Goal: Task Accomplishment & Management: Manage account settings

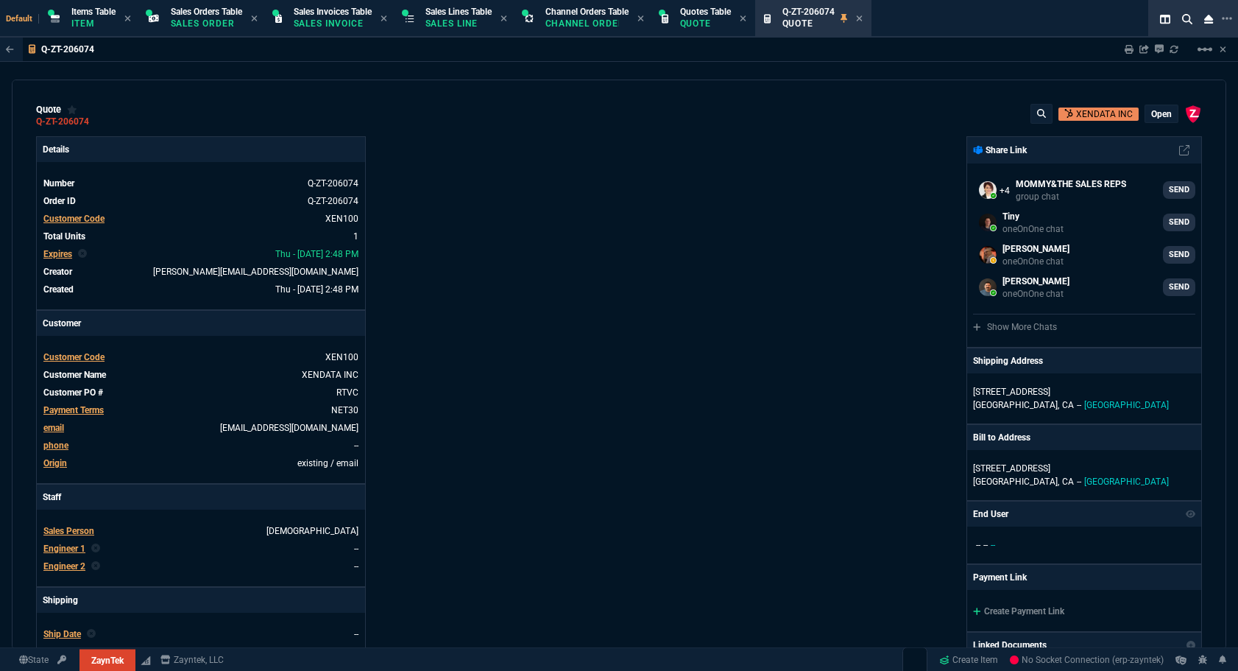
select select "12: [PERSON_NAME]"
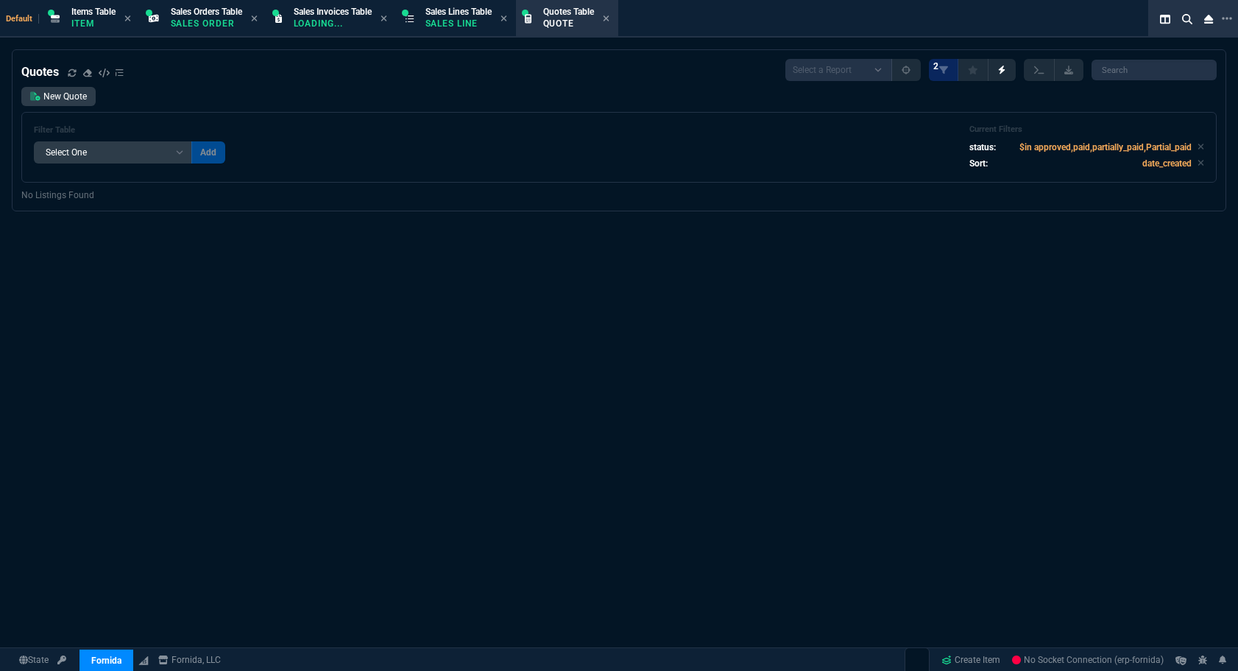
select select "12: [PERSON_NAME]"
select select
click at [57, 99] on link "New Quote" at bounding box center [58, 96] width 74 height 19
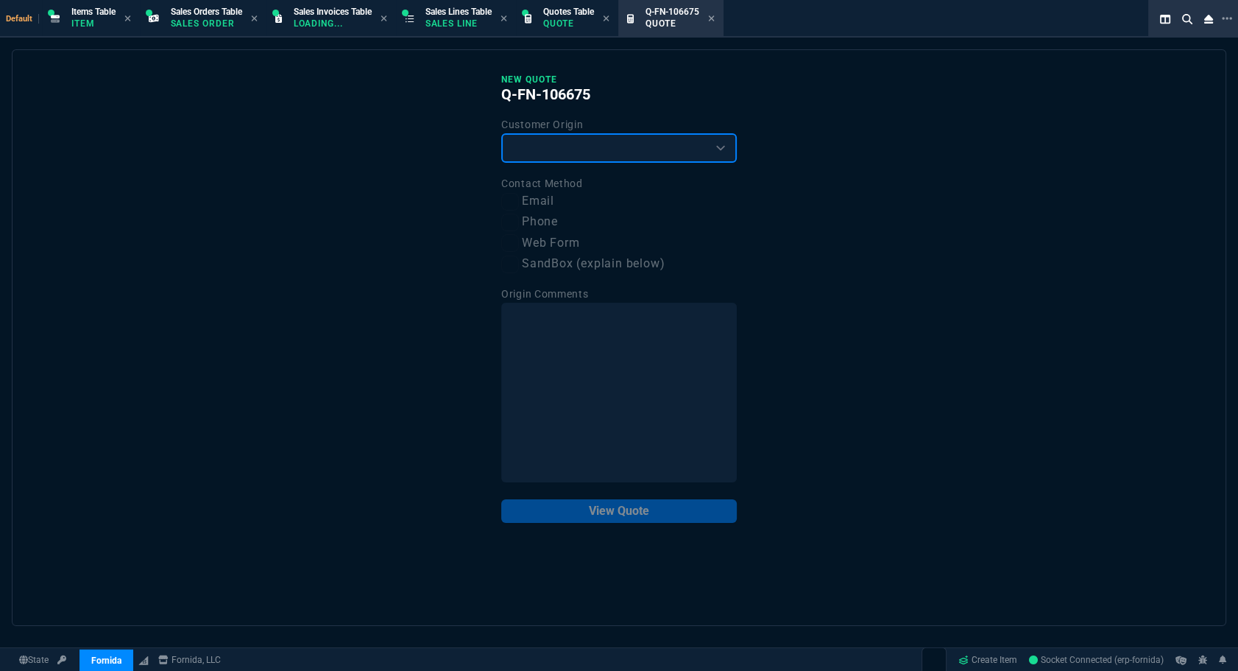
click at [602, 150] on select "Existing Customer Amazon Lead (first order) Website Lead (first order) Called (…" at bounding box center [619, 147] width 236 height 29
select select "existing"
click at [501, 133] on select "Existing Customer Amazon Lead (first order) Website Lead (first order) Called (…" at bounding box center [619, 147] width 236 height 29
click at [539, 199] on label "Email" at bounding box center [619, 201] width 236 height 18
click at [519, 199] on input "Email" at bounding box center [510, 202] width 18 height 18
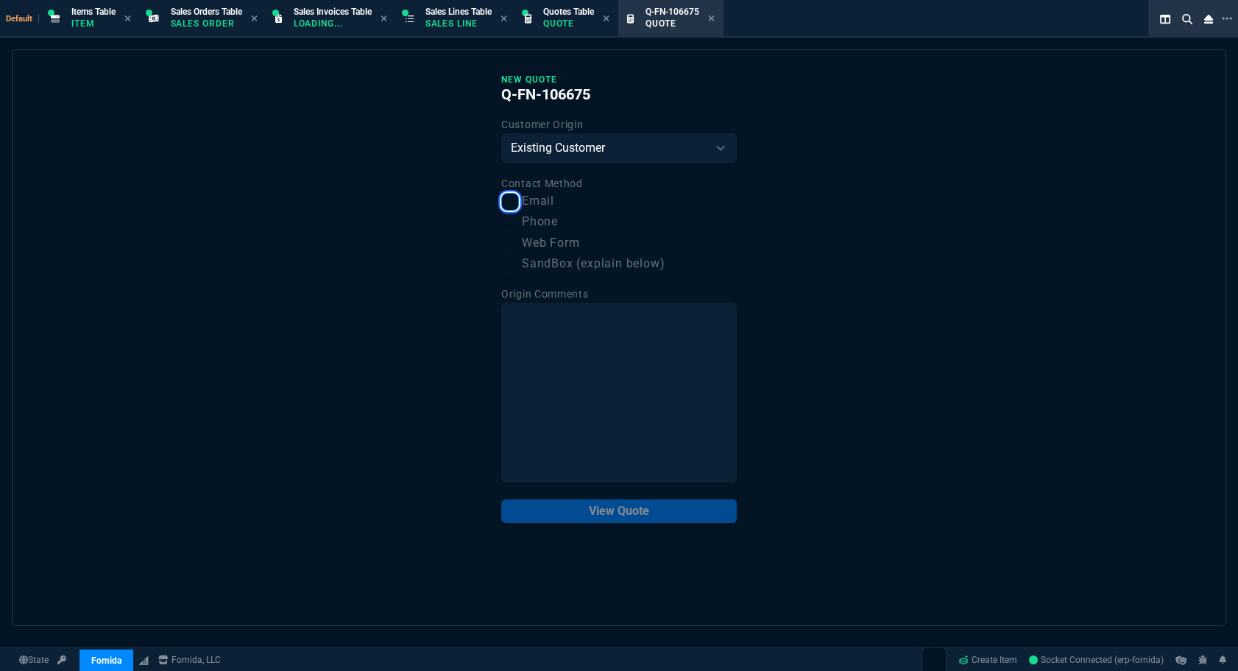
checkbox input "true"
click at [647, 511] on button "View Quote" at bounding box center [619, 511] width 236 height 24
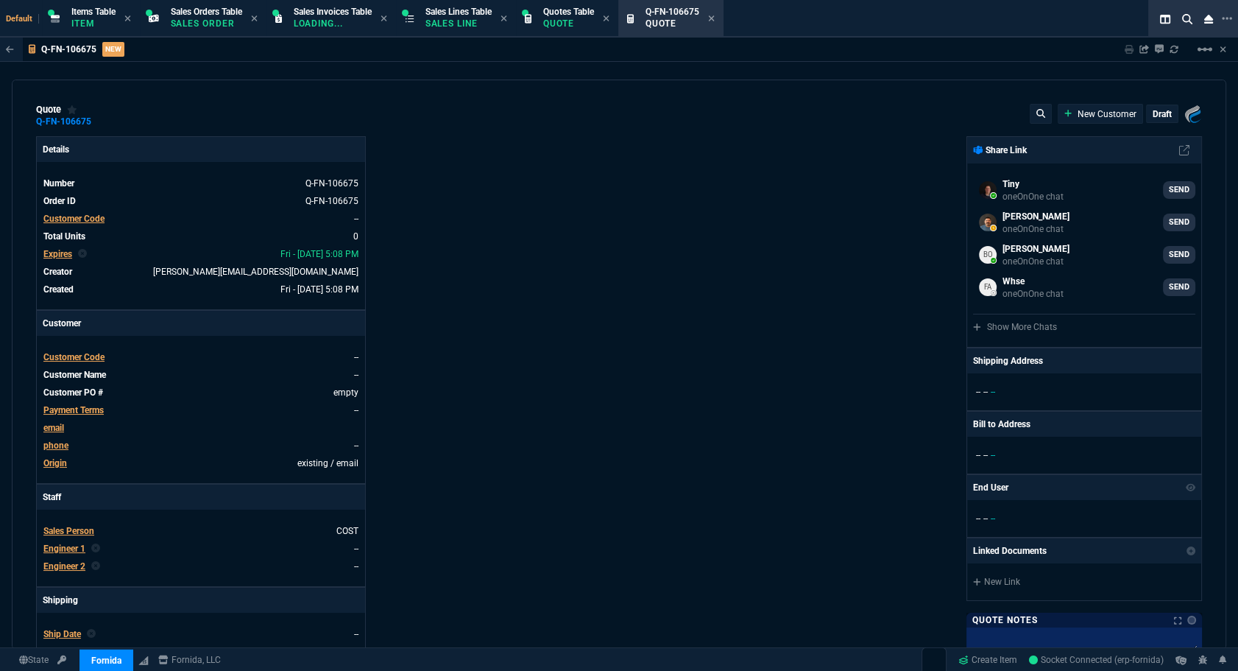
click at [92, 218] on span "Customer Code" at bounding box center [73, 219] width 61 height 10
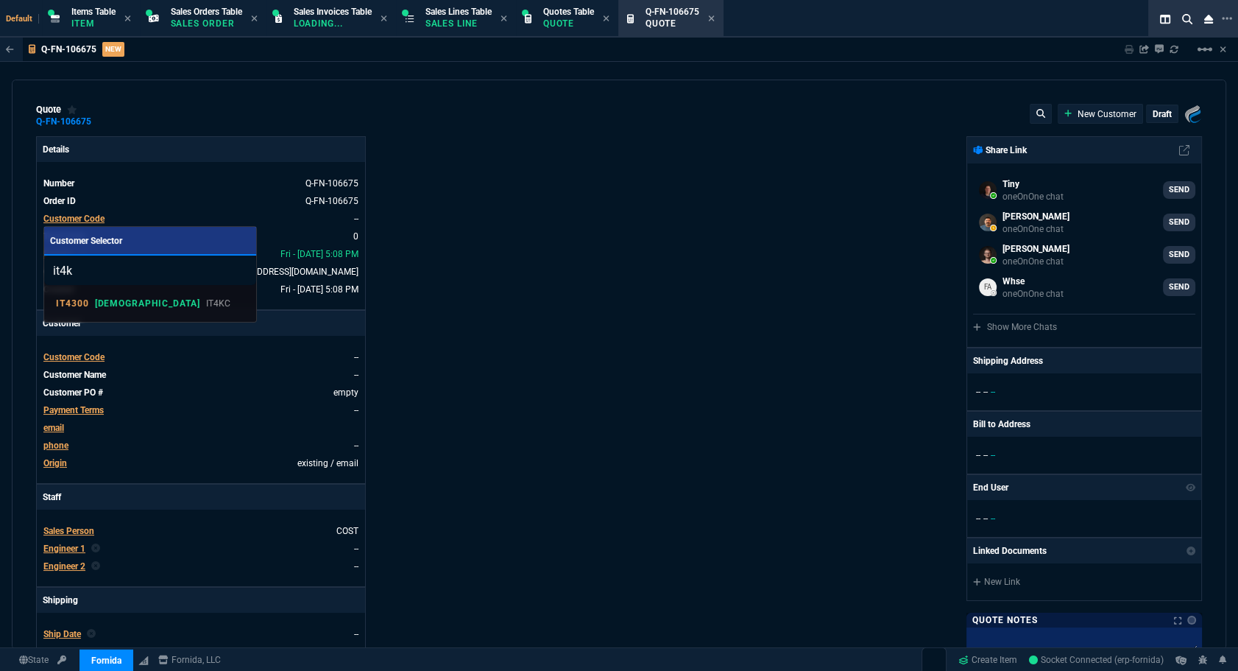
type input "it4k"
click at [206, 306] on p "IT4KC" at bounding box center [218, 303] width 25 height 13
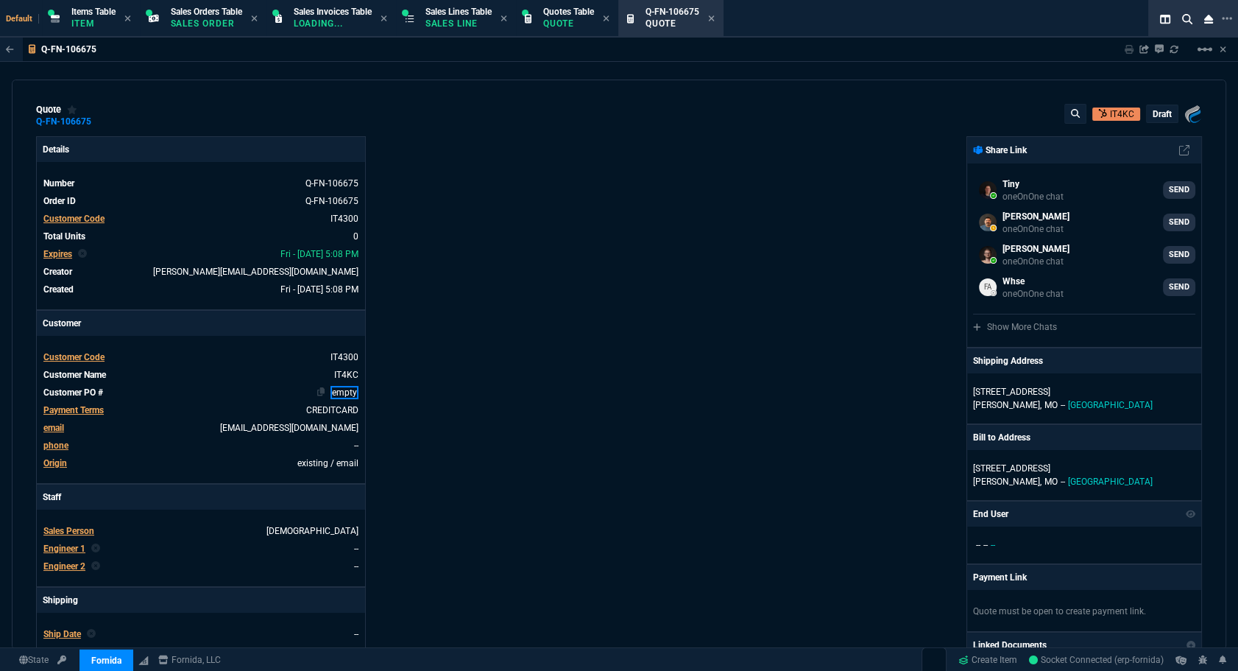
click at [345, 391] on link "empty" at bounding box center [345, 392] width 28 height 13
paste link
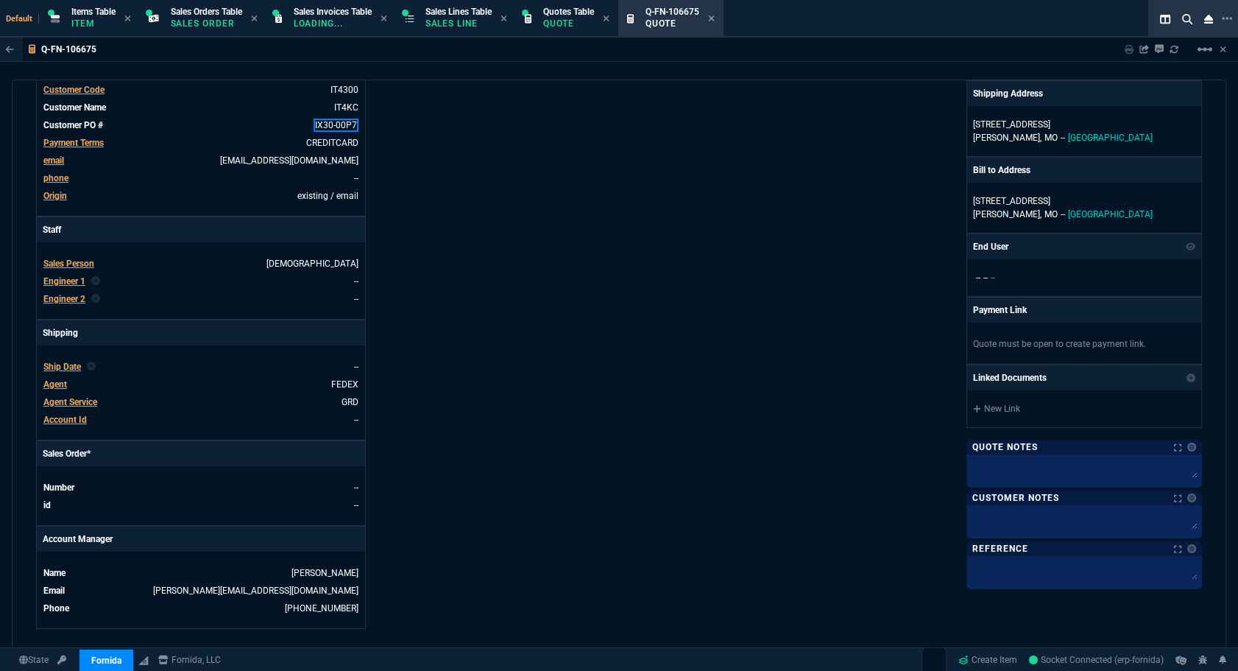
scroll to position [591, 0]
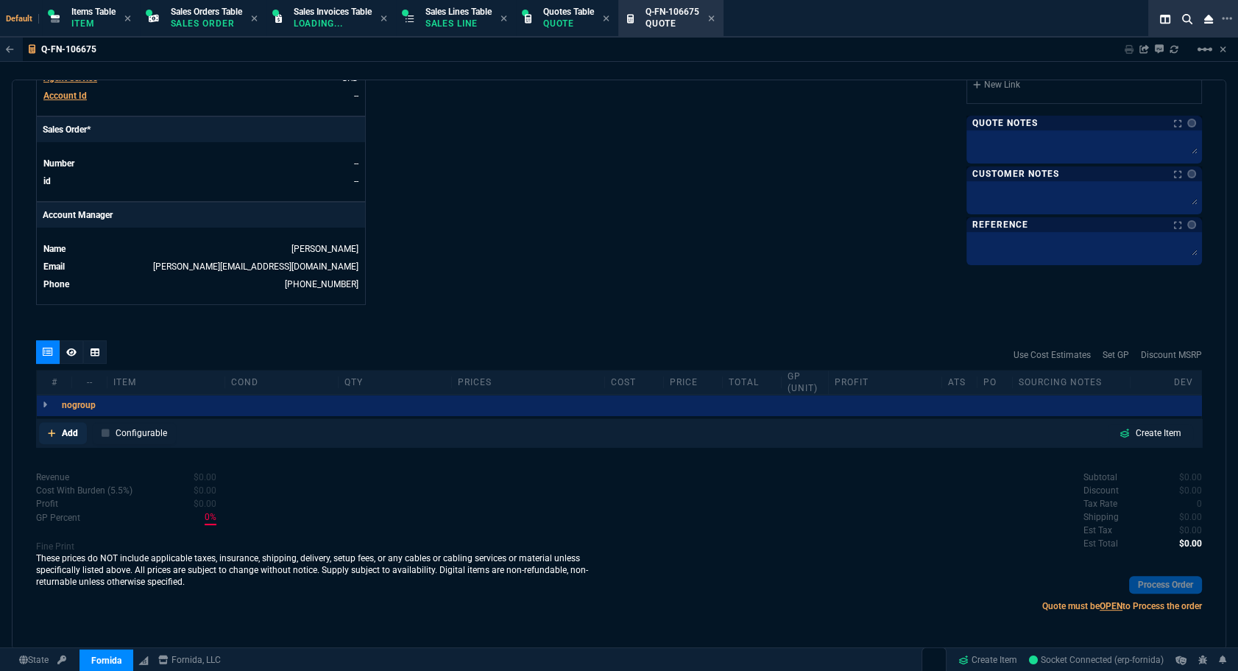
click at [73, 437] on p "Add" at bounding box center [70, 432] width 16 height 13
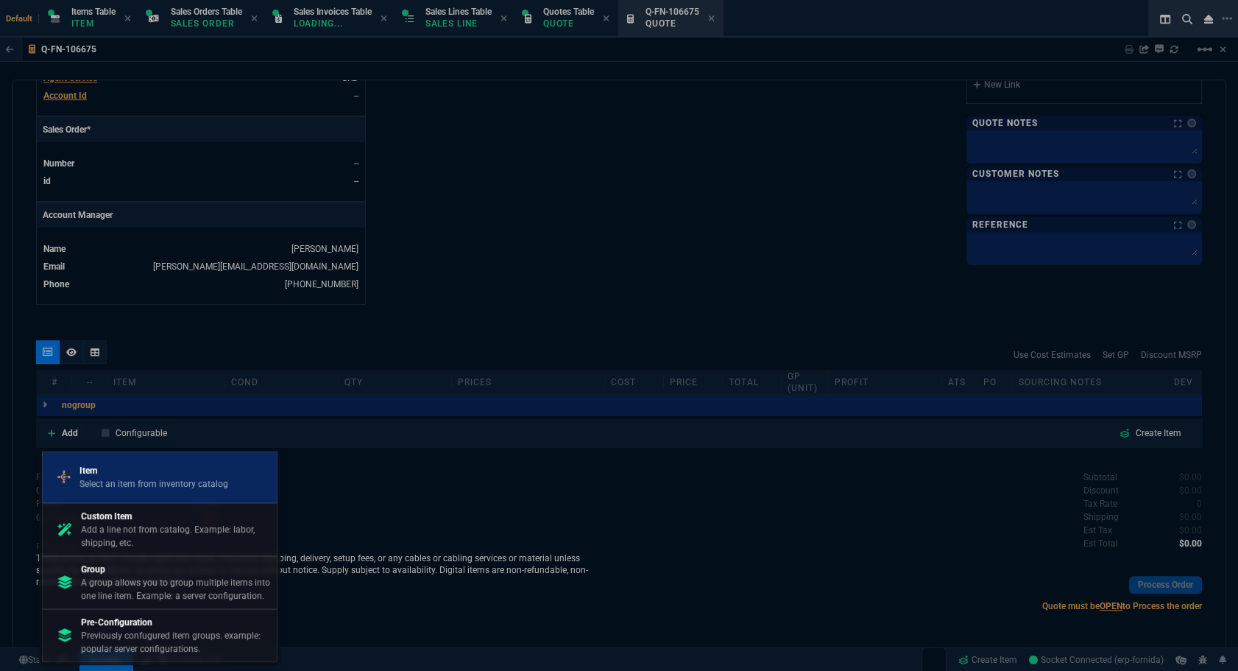
click at [166, 482] on p "Select an item from inventory catalog" at bounding box center [154, 483] width 149 height 13
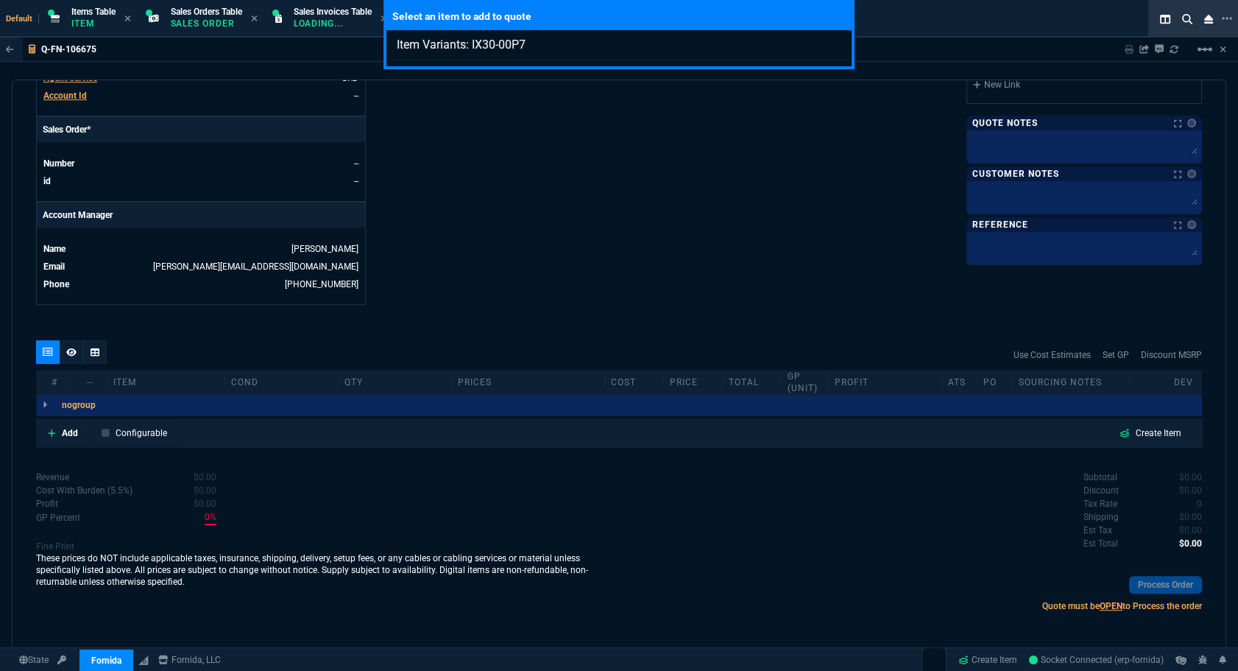
type input "Item Variants: IX30-00P7"
click at [96, 351] on div "Select an item to add to quote Item Variants: IX30-00P7" at bounding box center [619, 335] width 1238 height 671
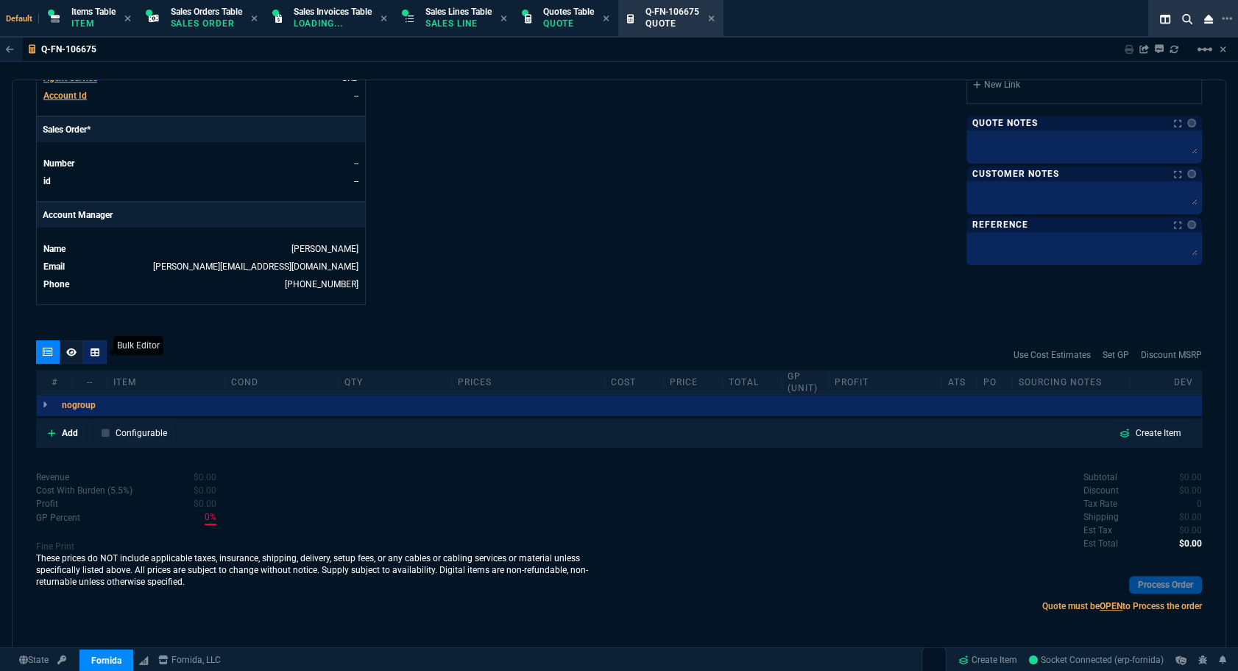
click at [97, 348] on icon at bounding box center [95, 352] width 9 height 8
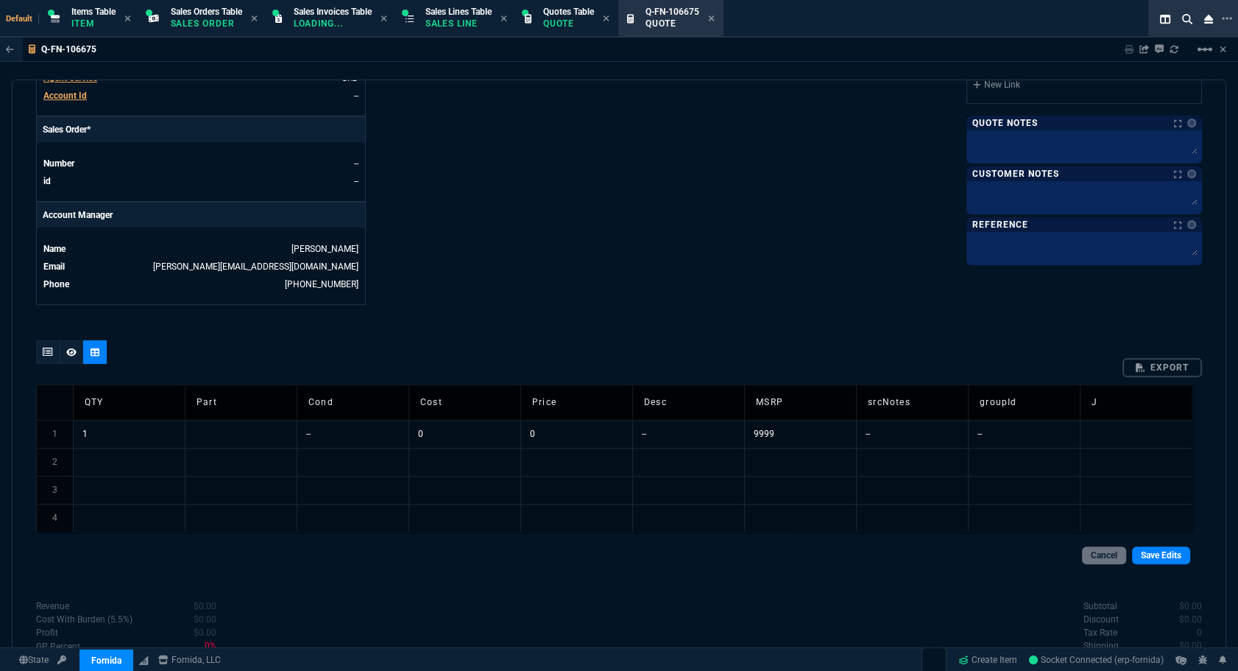
click at [244, 429] on td at bounding box center [241, 434] width 112 height 28
type input "IX30-00P7"
click at [681, 434] on td "--" at bounding box center [688, 434] width 112 height 28
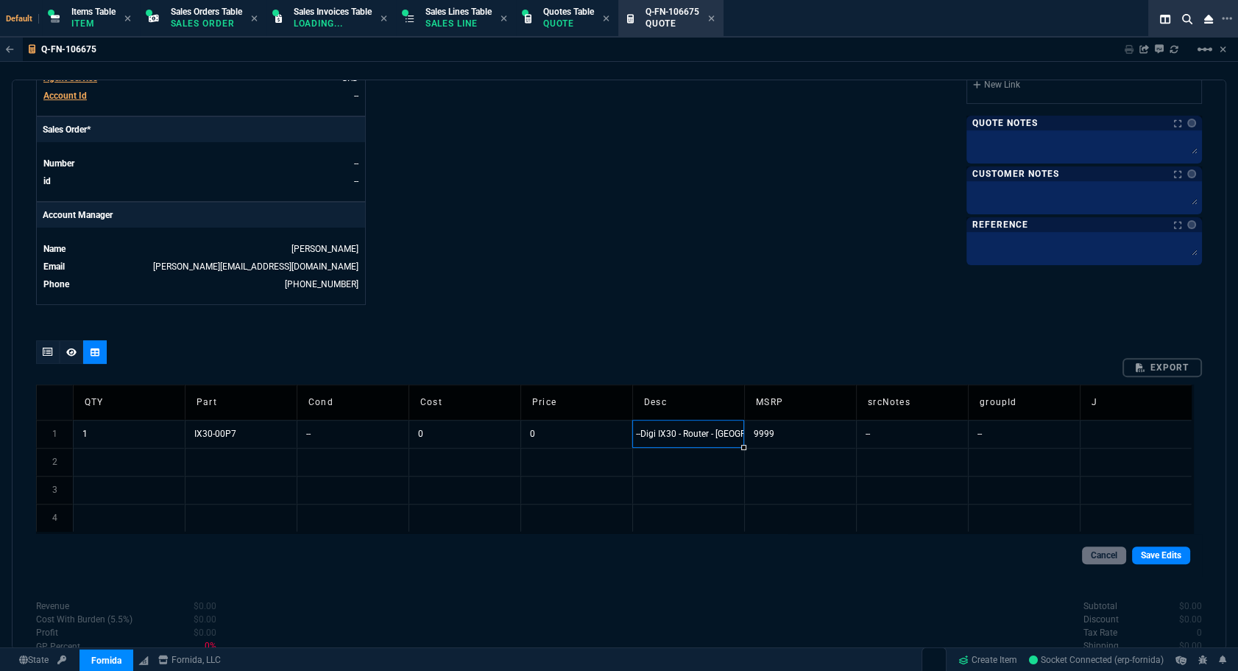
scroll to position [0, 17]
click at [681, 434] on input "--Digi IX30 - Router - WWAN - 3G" at bounding box center [689, 433] width 112 height 27
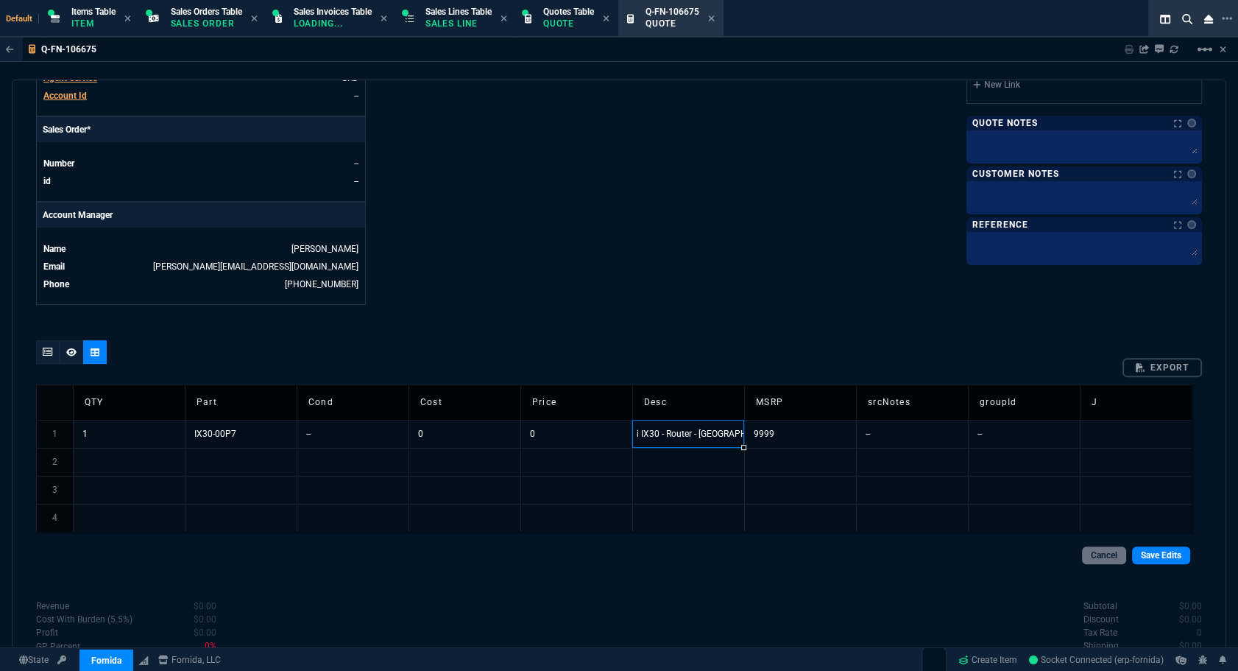
type input "--Digi IX30 - RouDigi IX30 - Router - WWAN - 3Gter - WWAN - 3G"
click at [908, 433] on td "--" at bounding box center [912, 434] width 112 height 28
type input "synnex"
click at [230, 425] on td "IX30-00P7" at bounding box center [241, 434] width 112 height 28
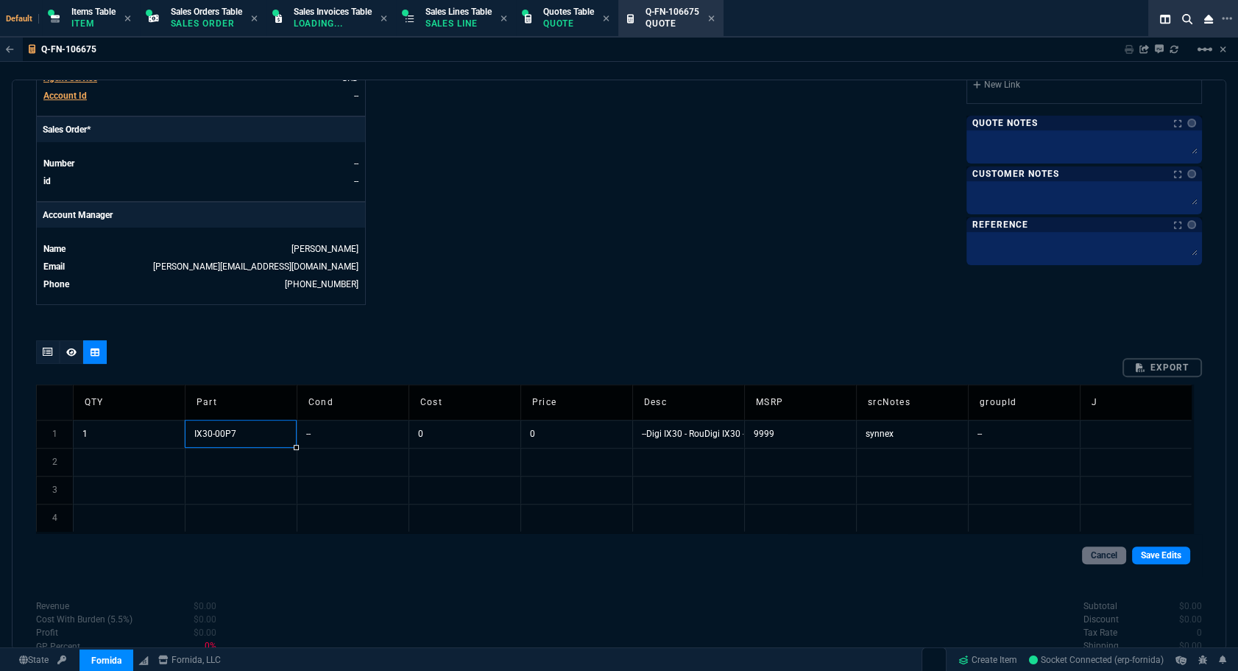
click at [230, 425] on td "IX30-00P7" at bounding box center [241, 434] width 112 height 28
click at [230, 425] on input "IX30-00P7" at bounding box center [242, 433] width 112 height 27
drag, startPoint x: 247, startPoint y: 431, endPoint x: 140, endPoint y: 427, distance: 106.8
click at [140, 428] on tr "1 1 IX30-00P7 -- 0 0 --Digi IX30 - RouDigi IX30 - Router - WWAN - 3Gter - WWAN …" at bounding box center [614, 434] width 1156 height 28
click at [549, 436] on td "0" at bounding box center [577, 434] width 112 height 28
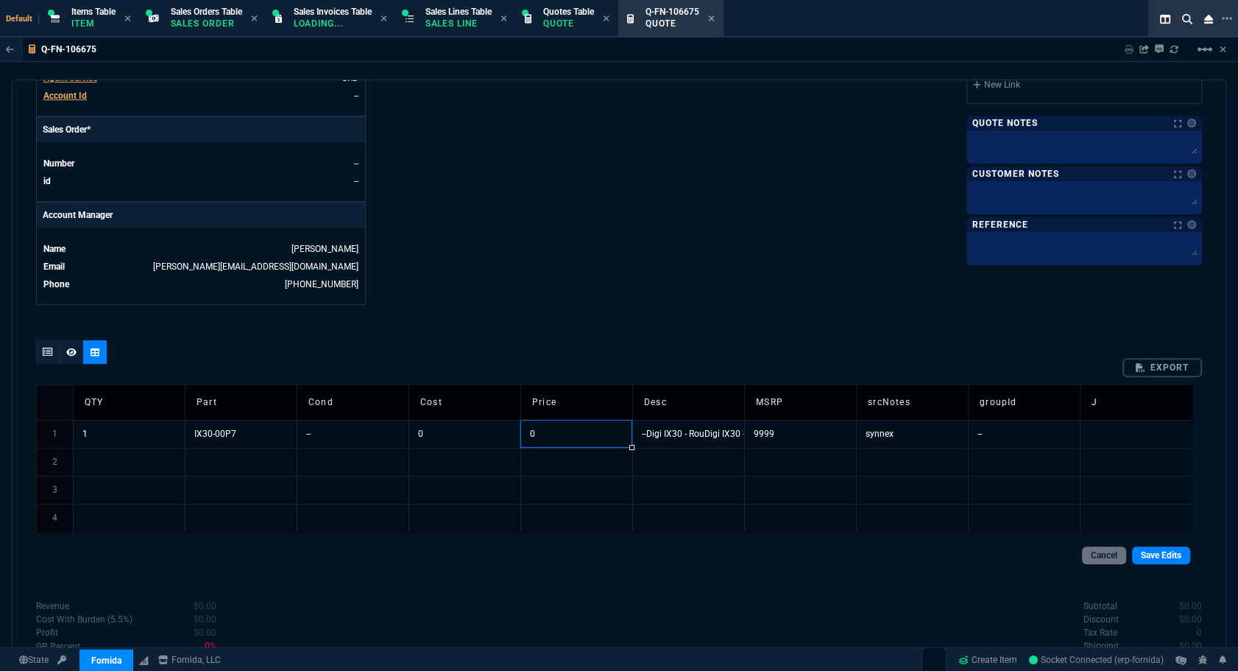
click at [549, 436] on td "0" at bounding box center [577, 434] width 112 height 28
click at [479, 434] on td "0" at bounding box center [465, 434] width 112 height 28
click at [479, 434] on input "0" at bounding box center [465, 433] width 112 height 27
type input "666.57"
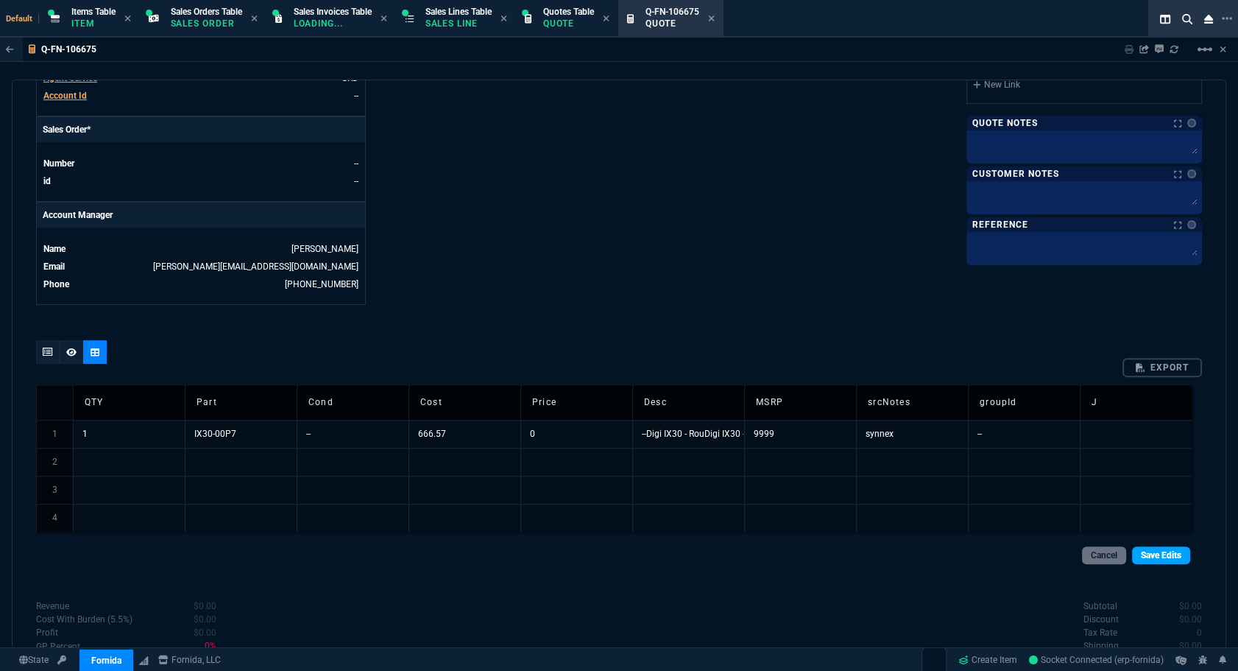
click at [1132, 549] on link "Save Edits" at bounding box center [1161, 555] width 58 height 18
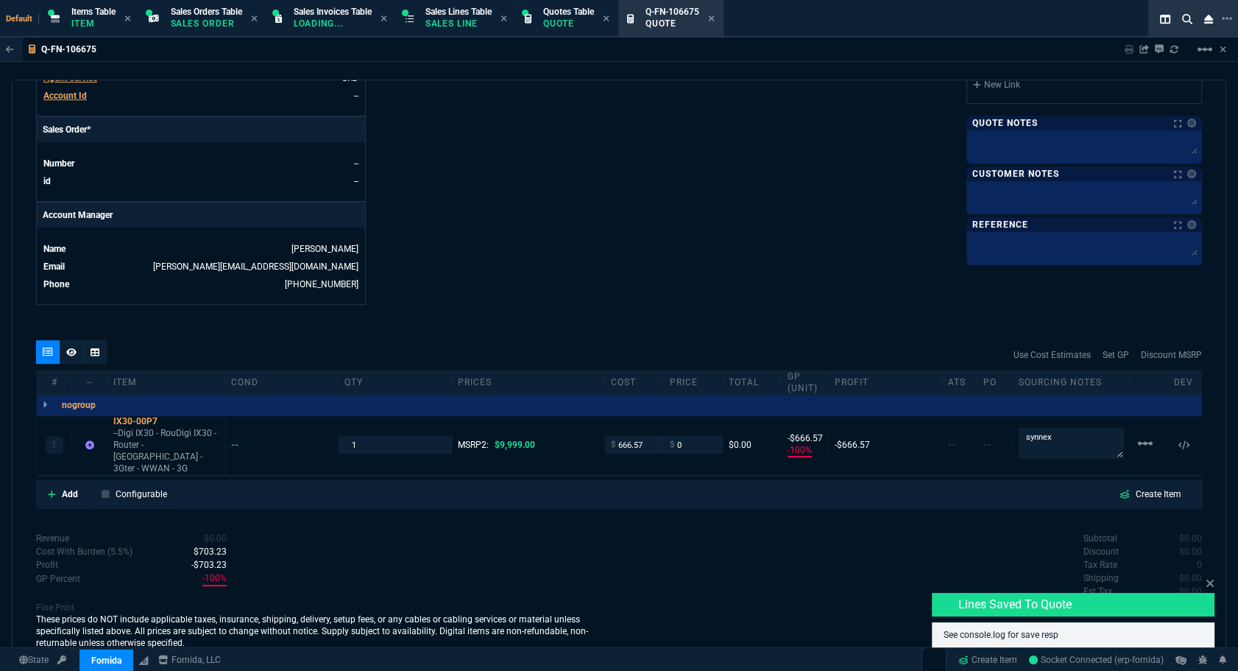
type input "-100"
type input "-667"
type input "100"
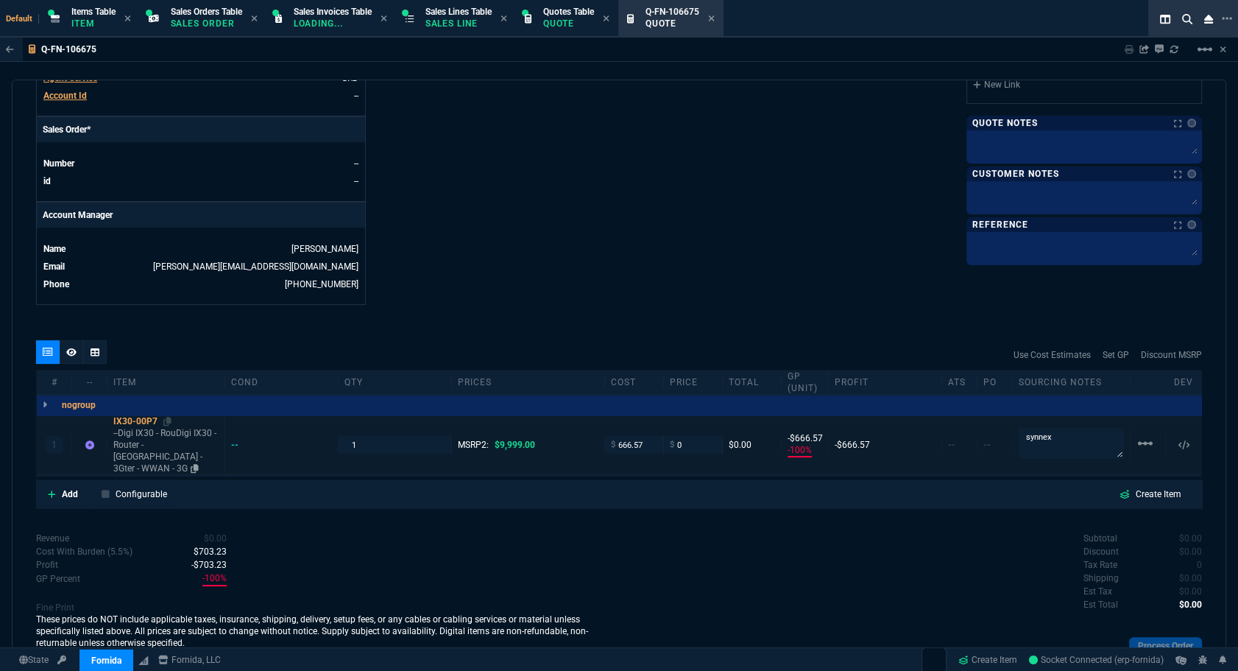
click at [140, 420] on div "IX30-00P7" at bounding box center [165, 421] width 105 height 12
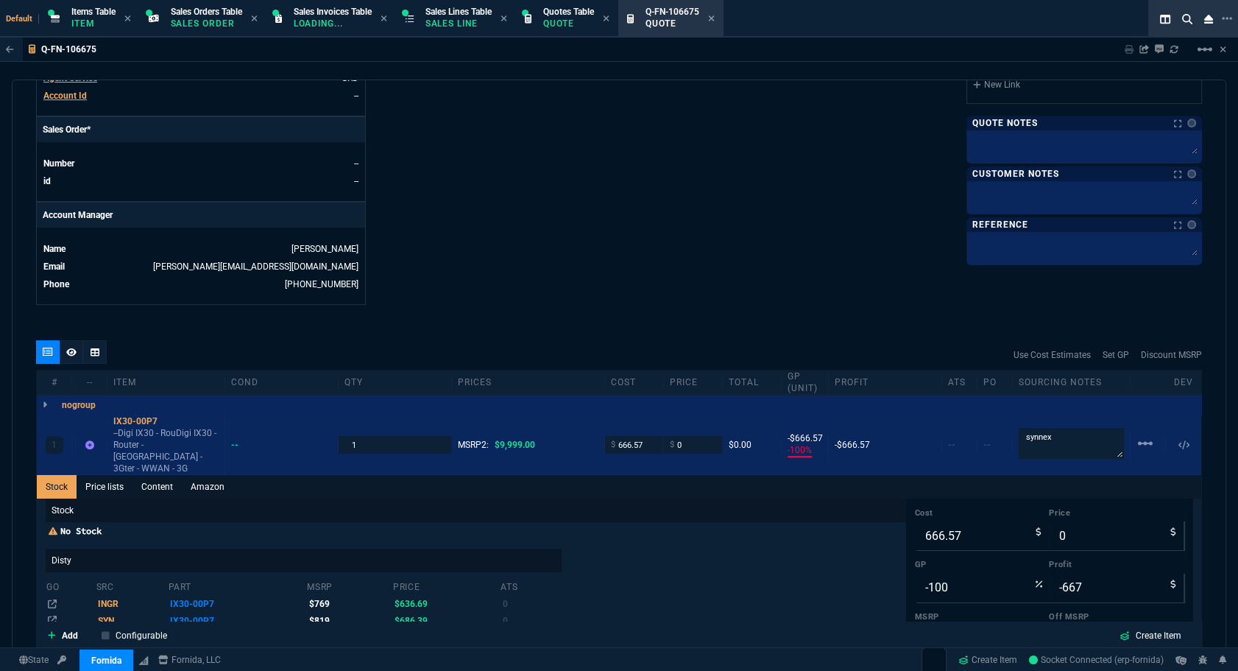
scroll to position [792, 0]
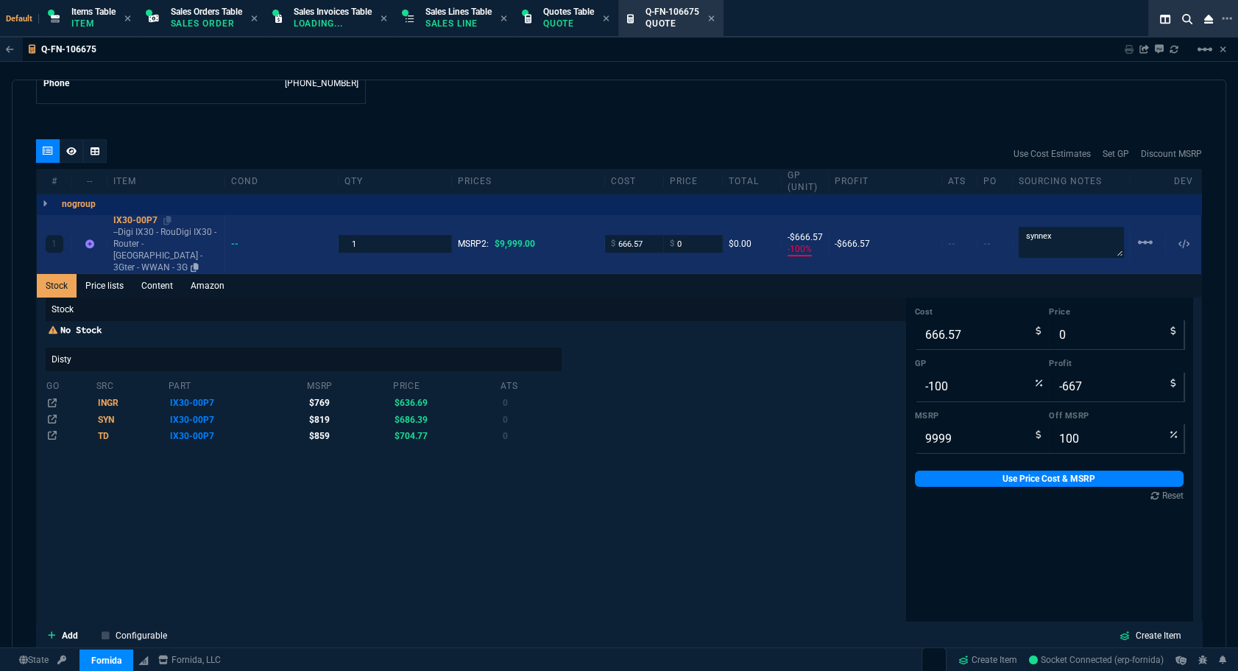
click at [138, 220] on div "IX30-00P7" at bounding box center [165, 220] width 105 height 12
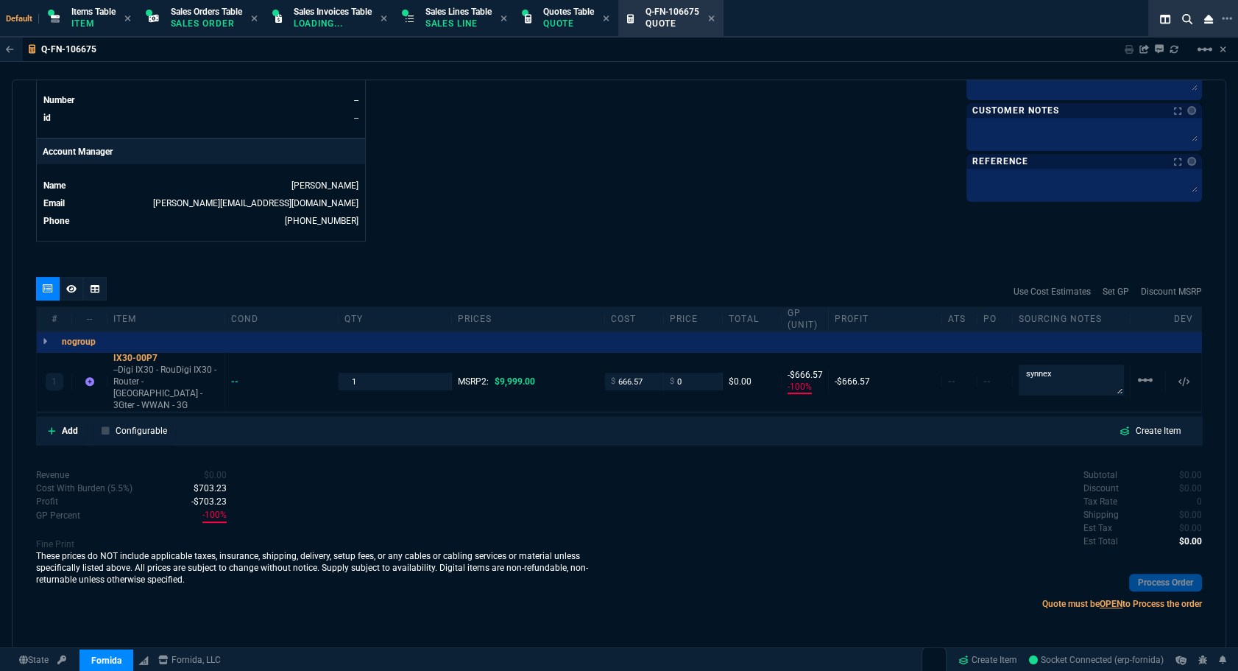
scroll to position [641, 0]
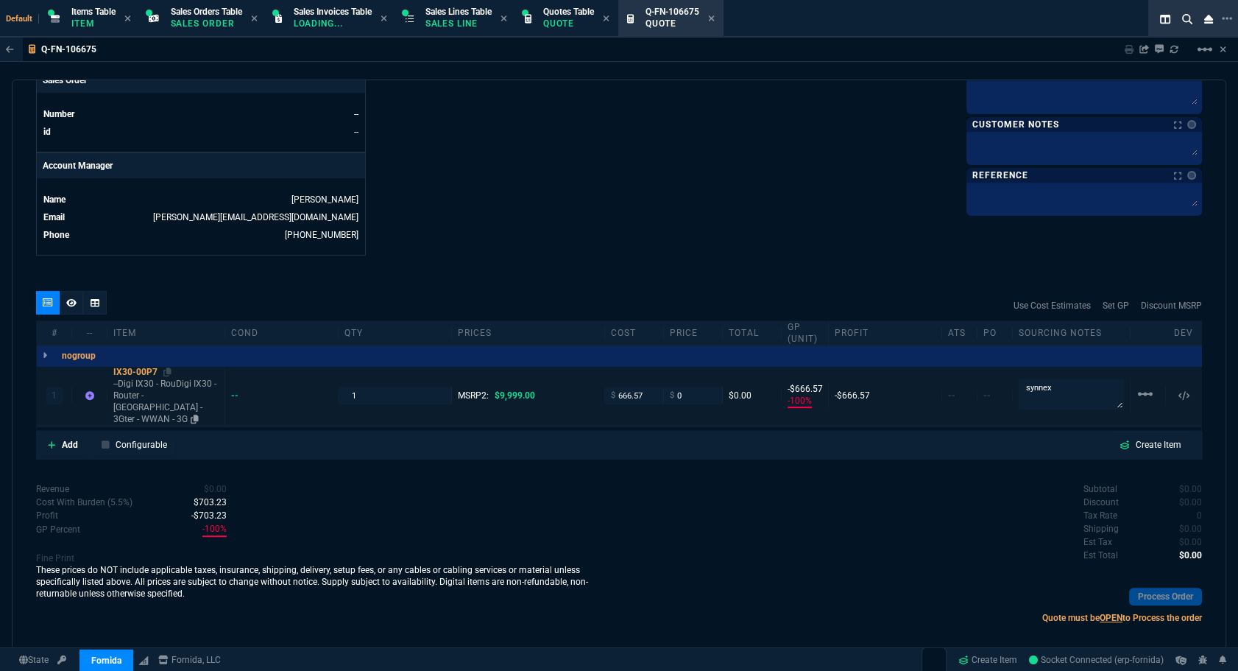
click at [126, 367] on div "IX30-00P7" at bounding box center [165, 372] width 105 height 12
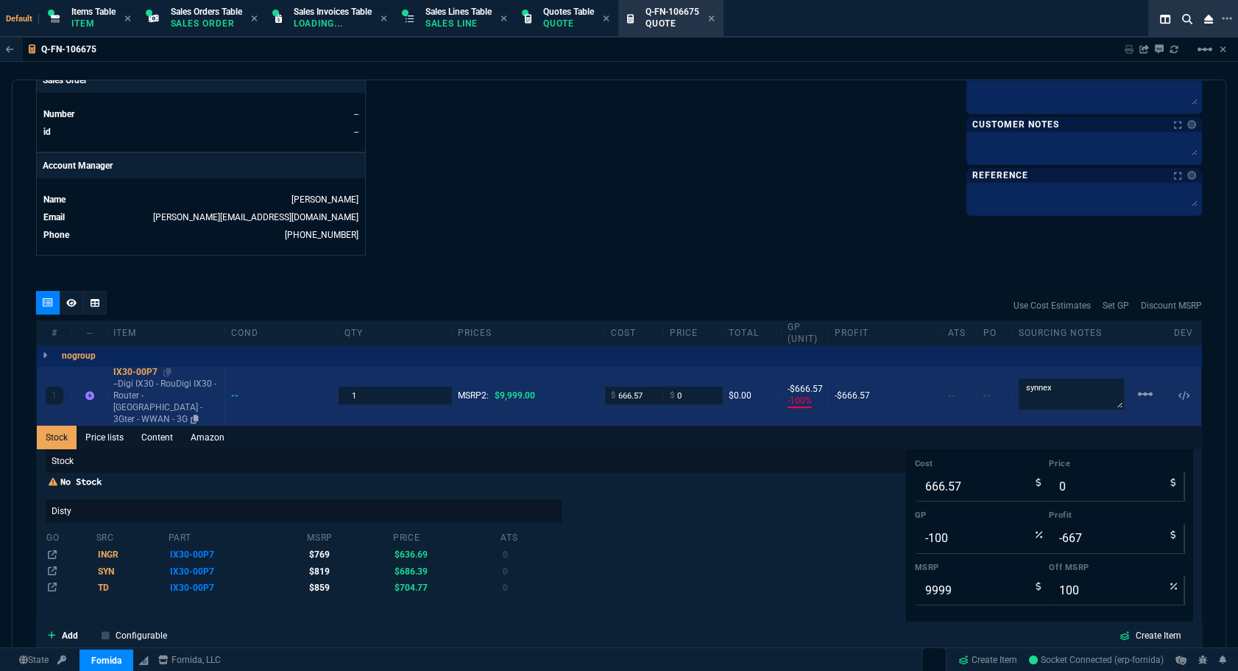
scroll to position [792, 0]
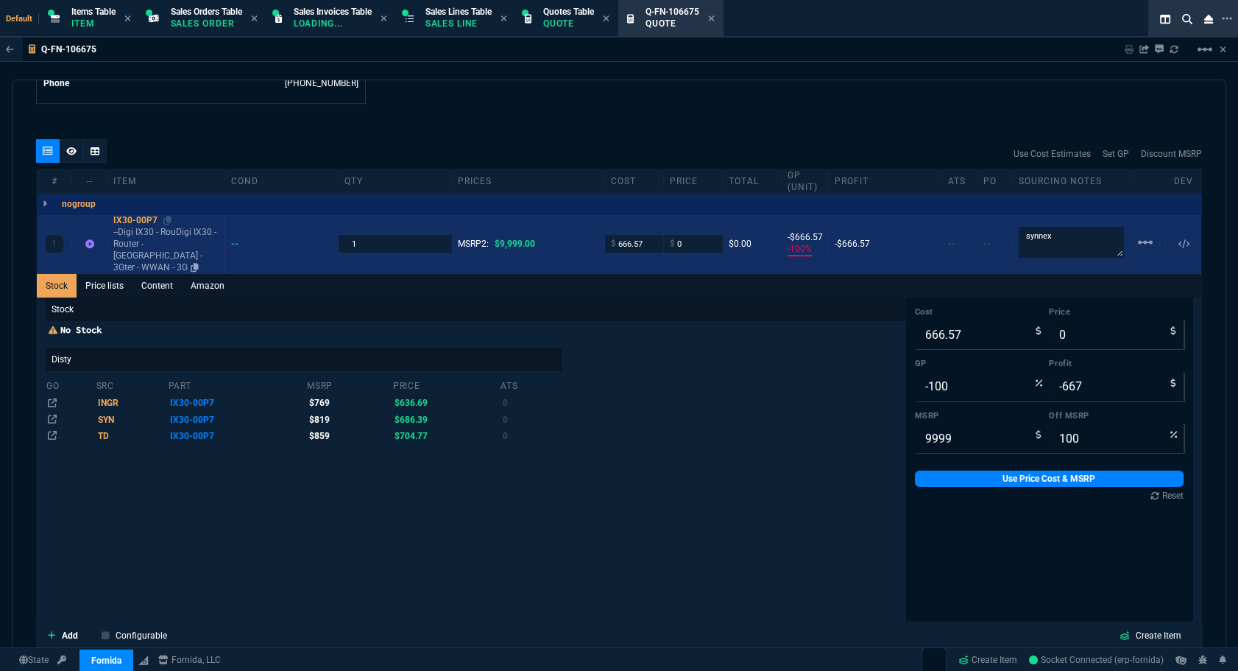
click at [147, 218] on div "IX30-00P7" at bounding box center [165, 220] width 105 height 12
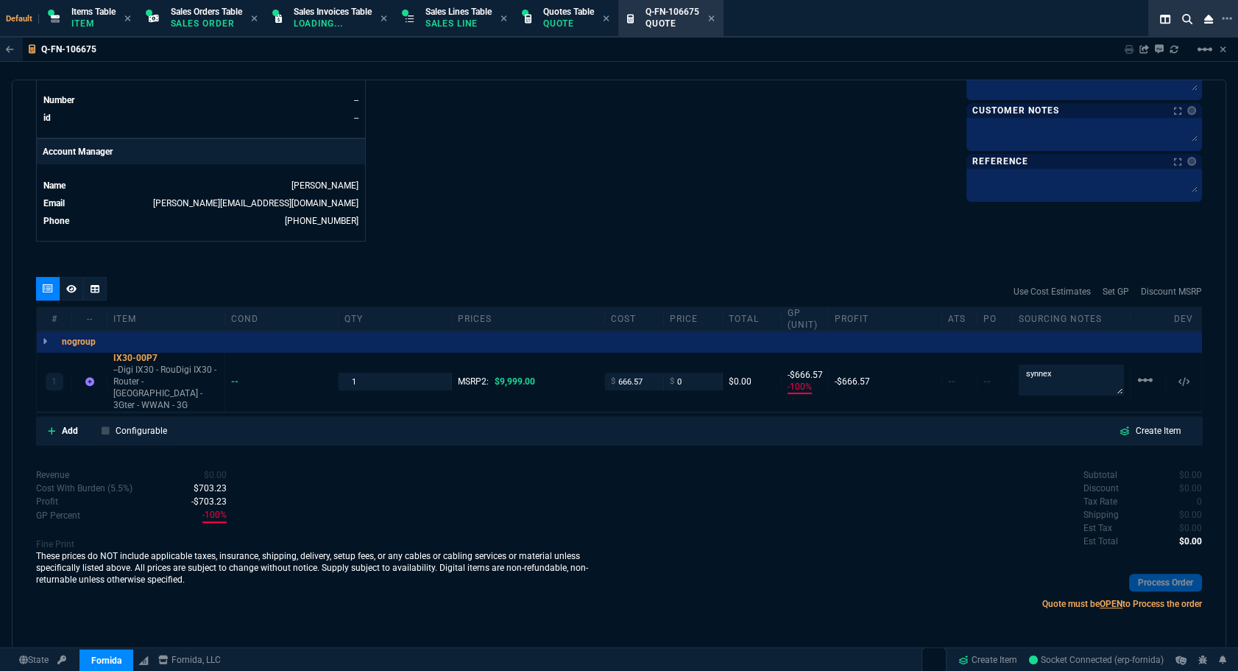
scroll to position [641, 0]
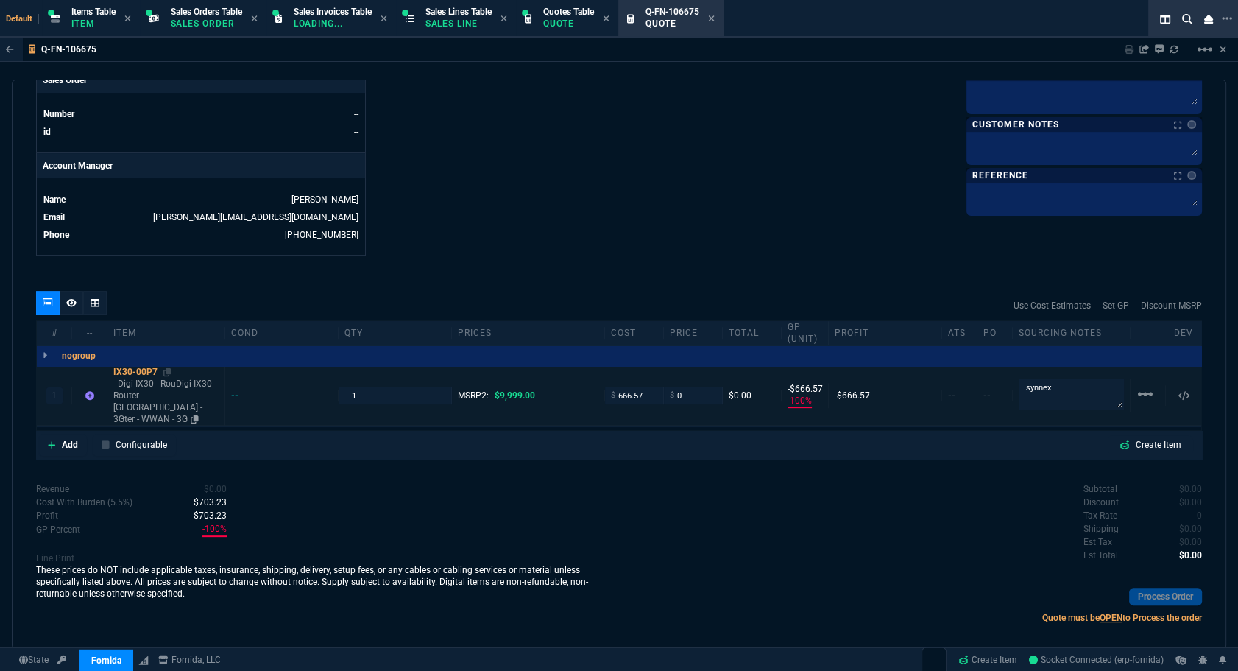
click at [133, 366] on div "IX30-00P7" at bounding box center [165, 372] width 105 height 12
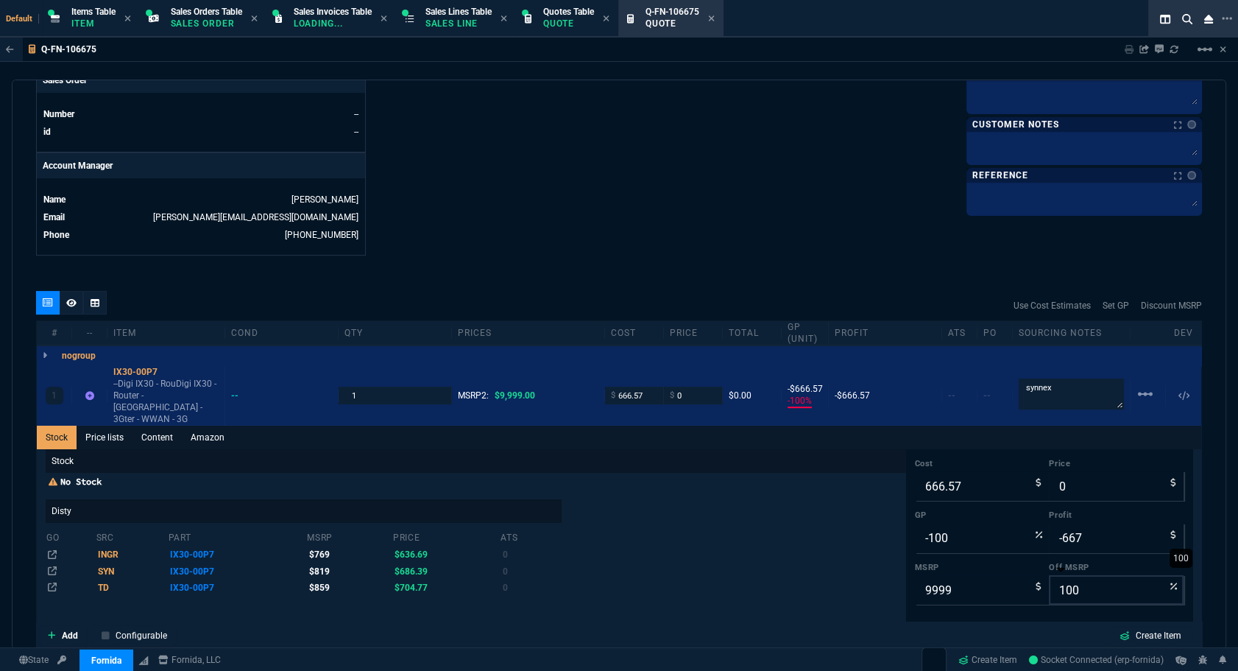
scroll to position [792, 0]
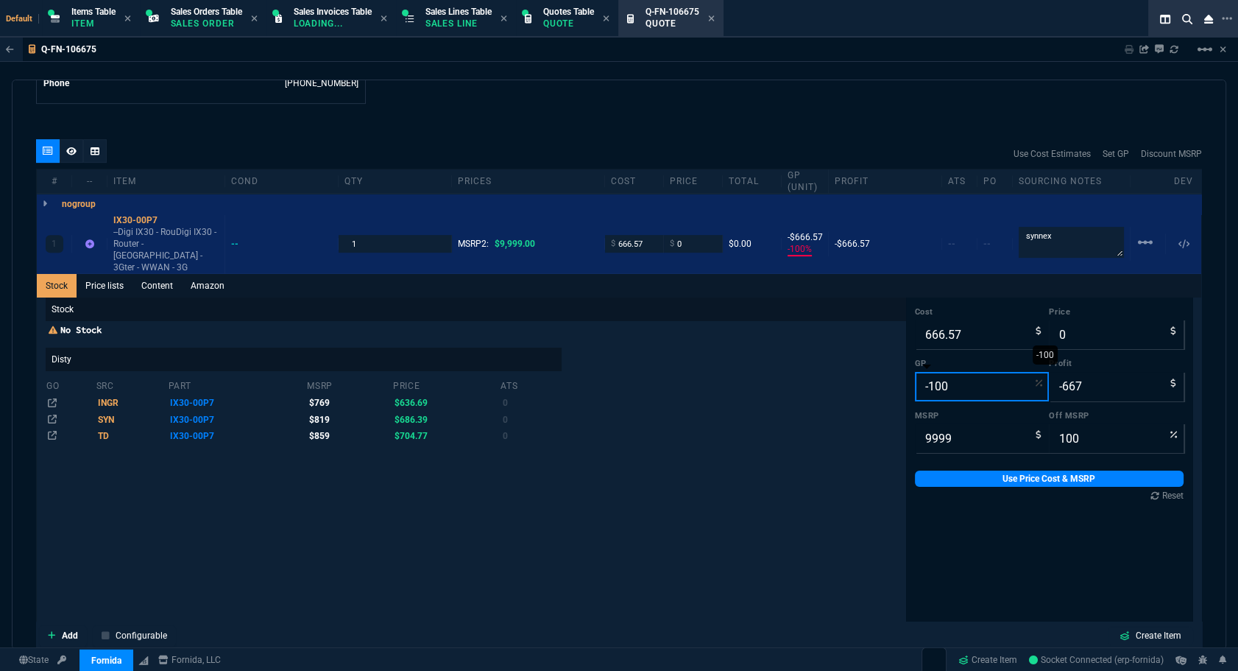
click at [959, 378] on input "-100" at bounding box center [982, 386] width 135 height 29
type input "2"
type input "680"
type input "13"
type input "93"
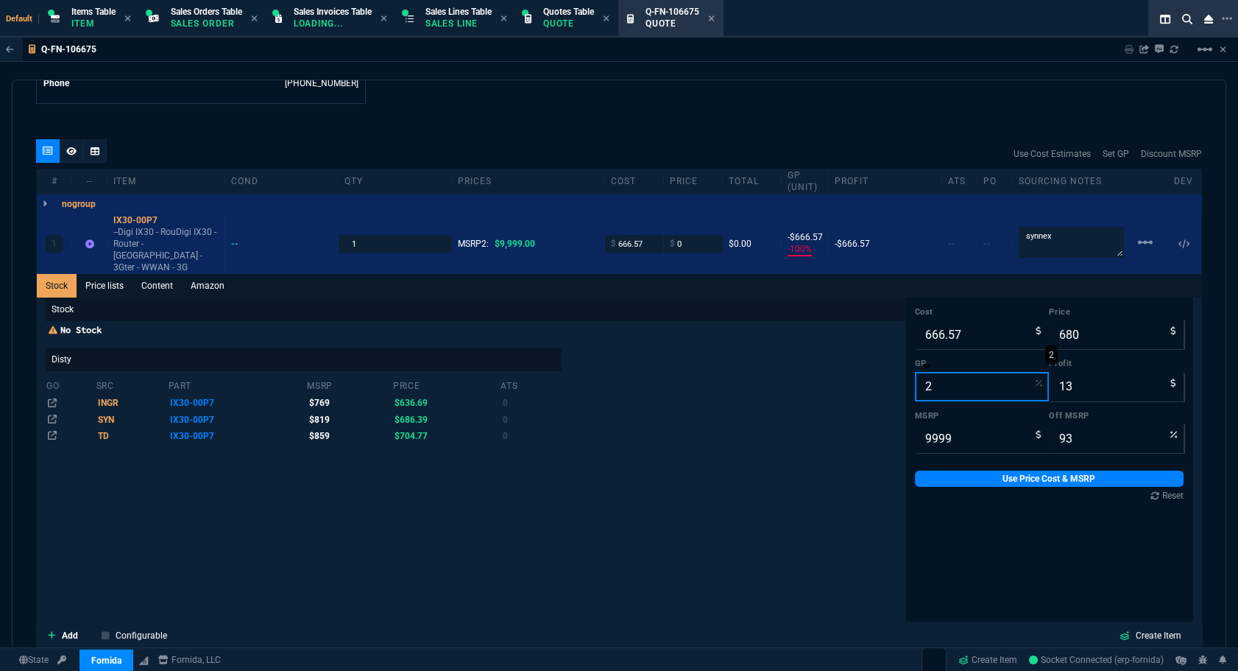
type input "20"
type input "833"
type input "166"
type input "92"
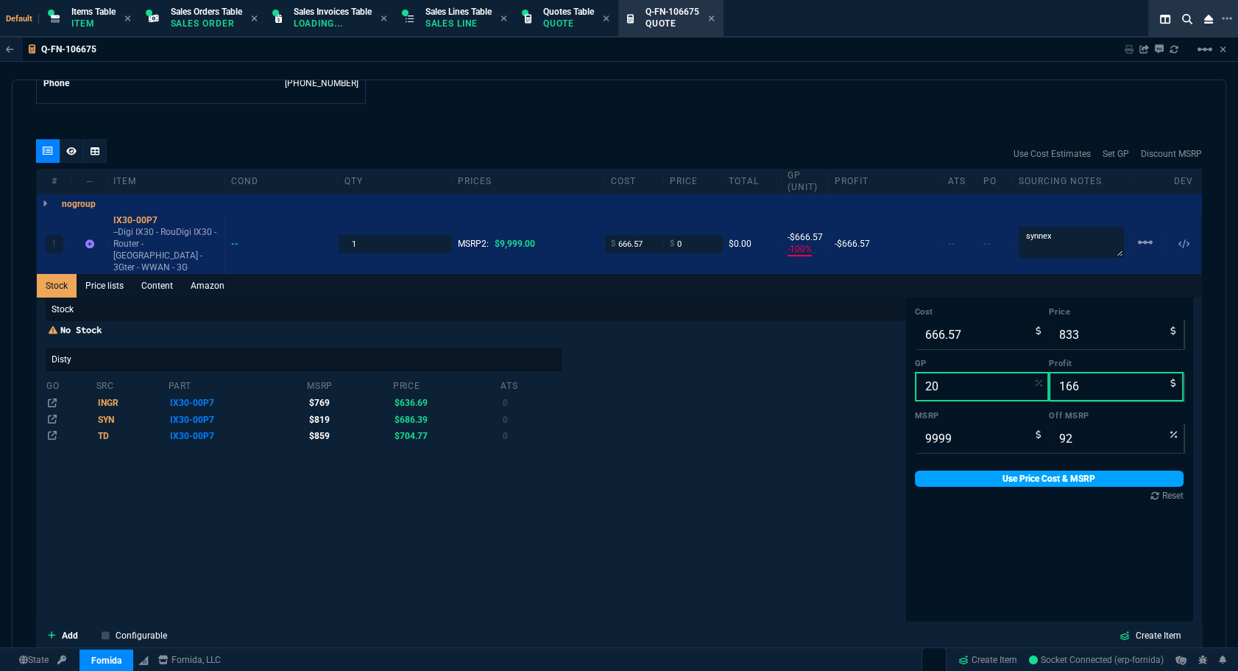
type input "20"
click at [989, 470] on link "Use Price Cost & MSRP" at bounding box center [1049, 478] width 269 height 16
type input "833"
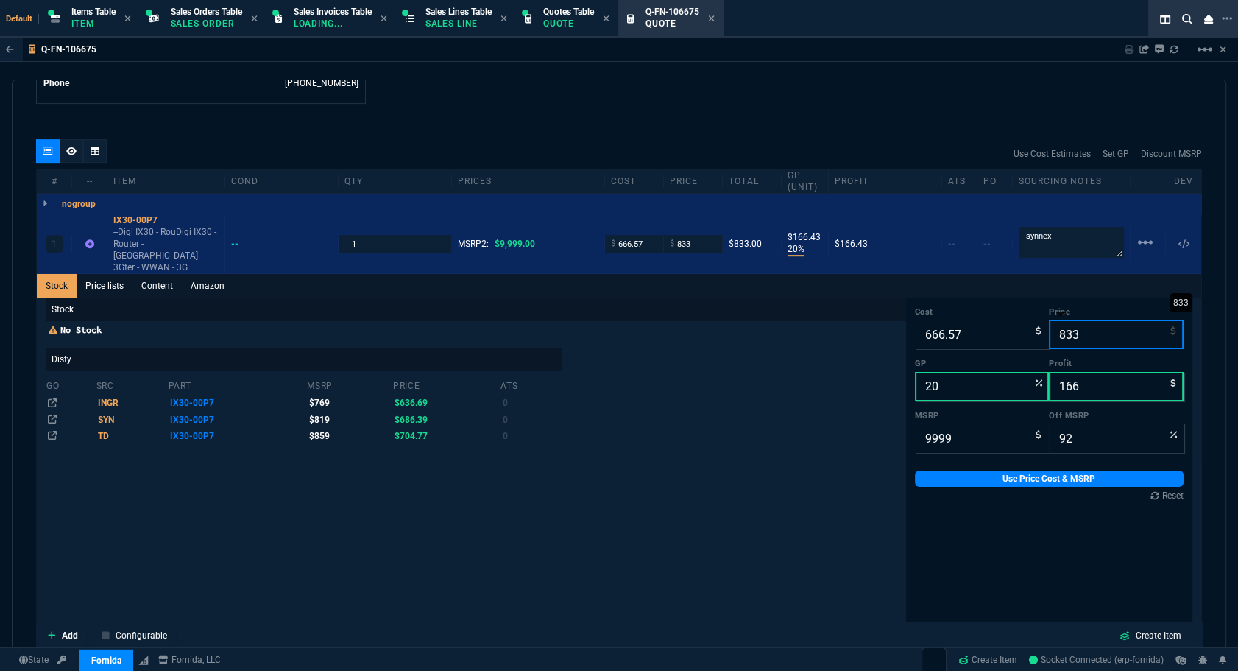
click at [1097, 320] on input "833" at bounding box center [1116, 334] width 135 height 29
type input "845"
type input "21"
type input "178"
type input "845"
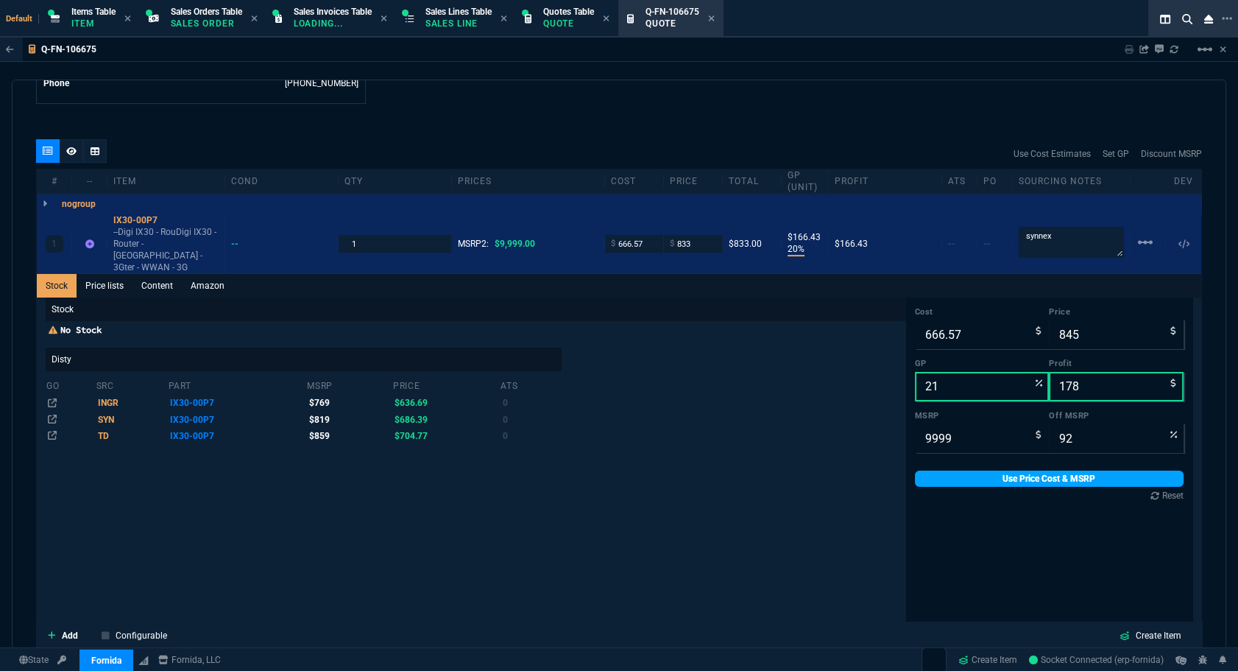
click at [1064, 470] on link "Use Price Cost & MSRP" at bounding box center [1049, 478] width 269 height 16
type input "845"
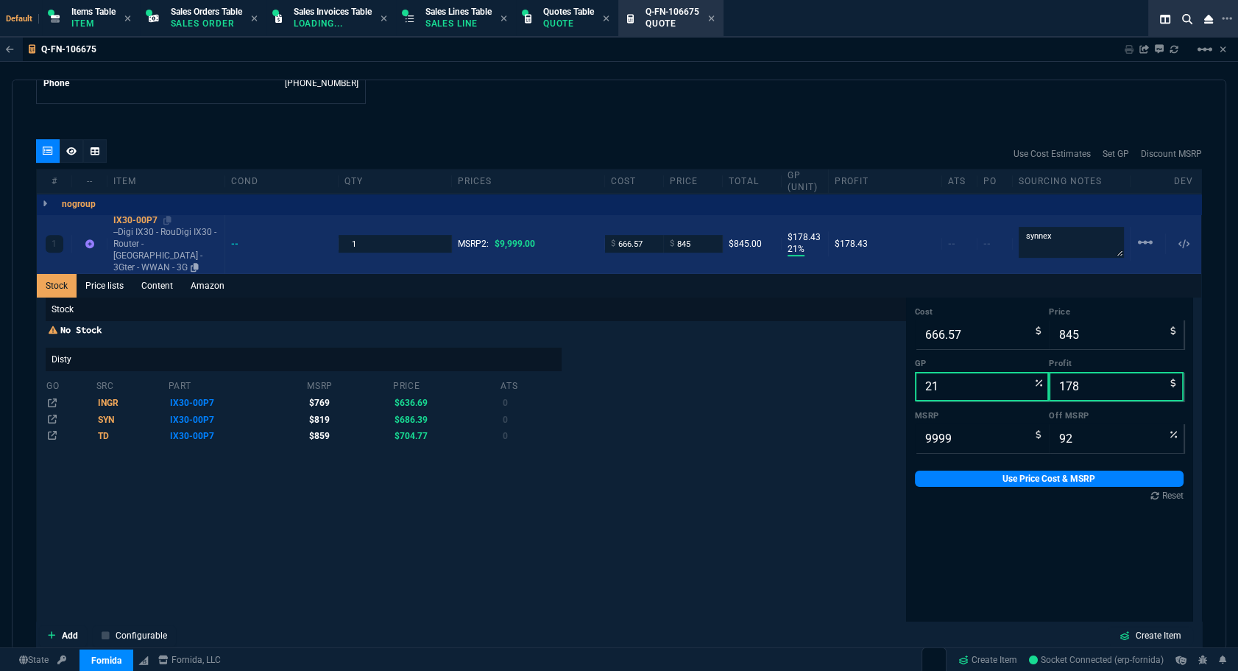
click at [136, 219] on div "IX30-00P7" at bounding box center [165, 220] width 105 height 12
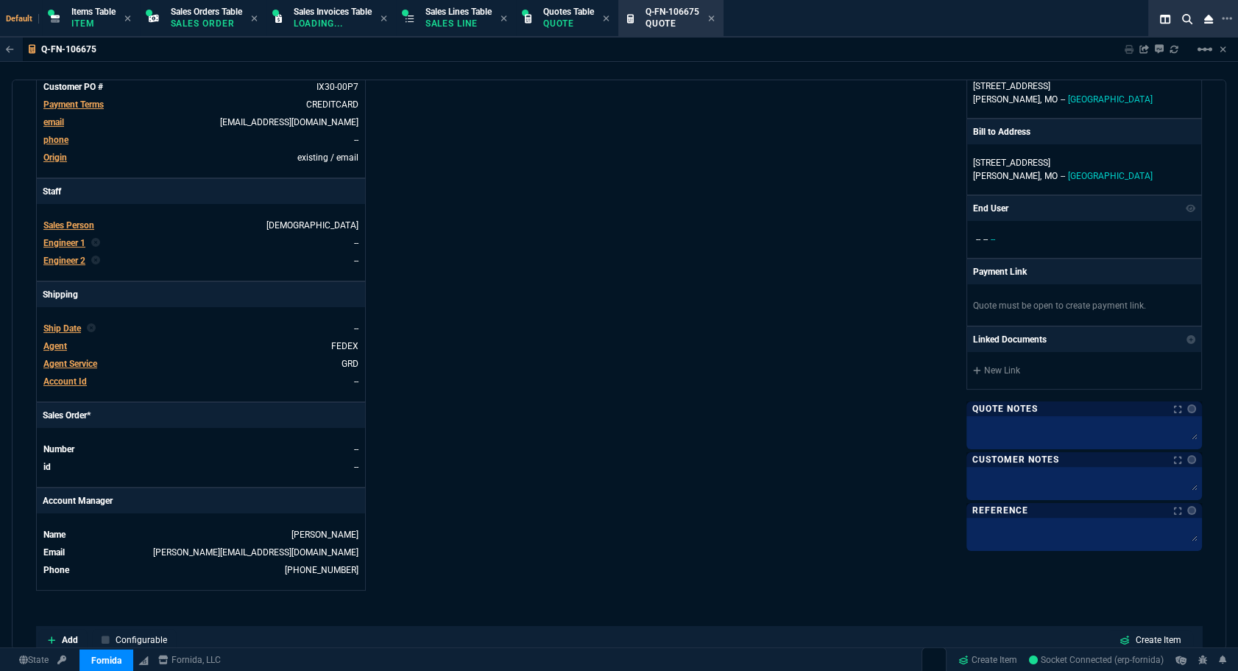
scroll to position [38, 0]
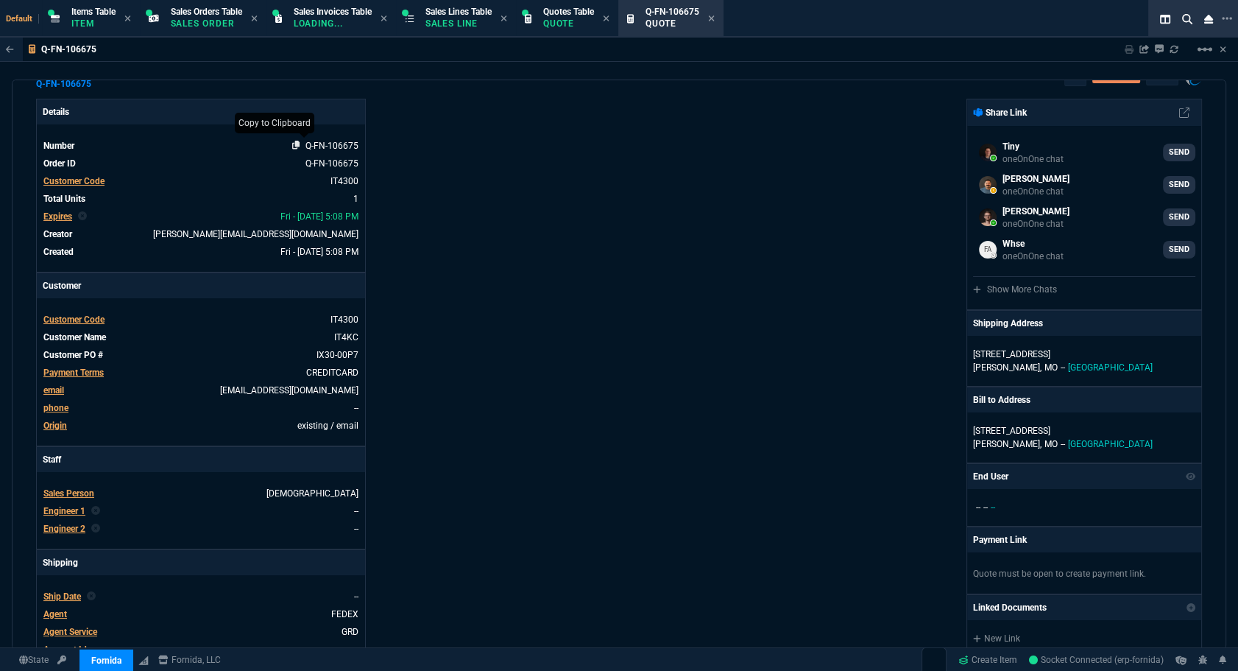
click at [296, 147] on icon at bounding box center [296, 145] width 8 height 9
click at [852, 339] on div "Fornida, LLC 2609 Technology Dr Suite 300 Plano, TX 75074 Share Link Tiny oneOn…" at bounding box center [910, 479] width 583 height 760
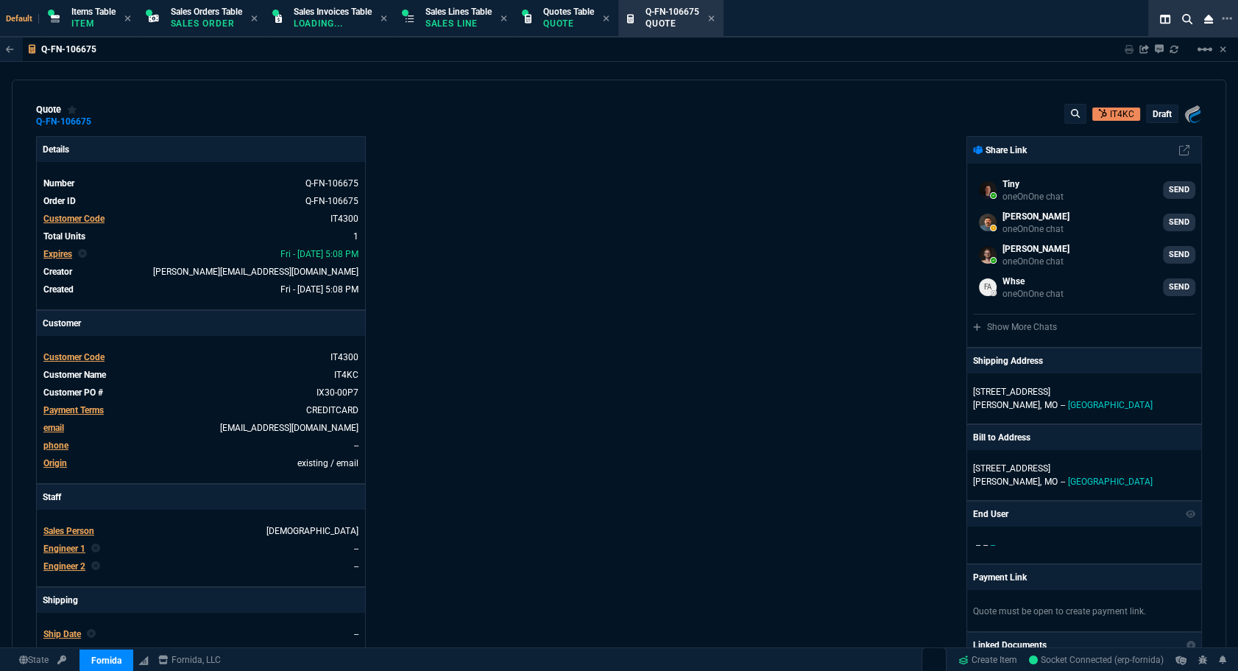
scroll to position [200, 0]
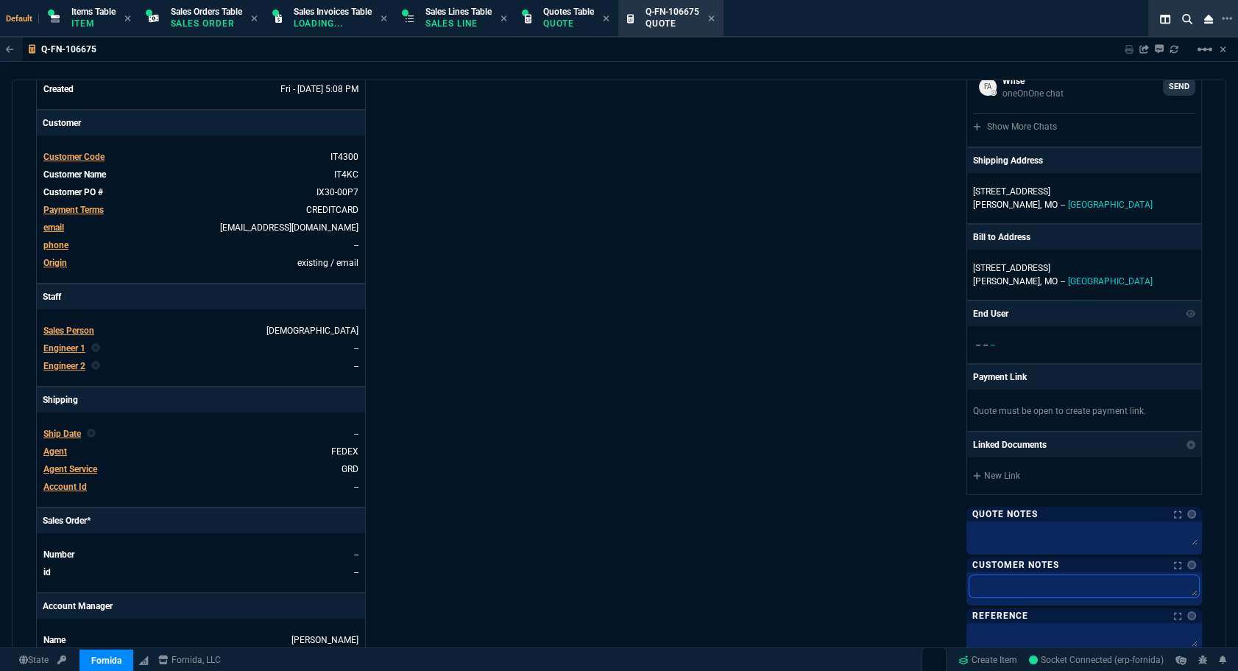
click at [995, 582] on textarea at bounding box center [1085, 586] width 230 height 22
type textarea "L"
type textarea "Le"
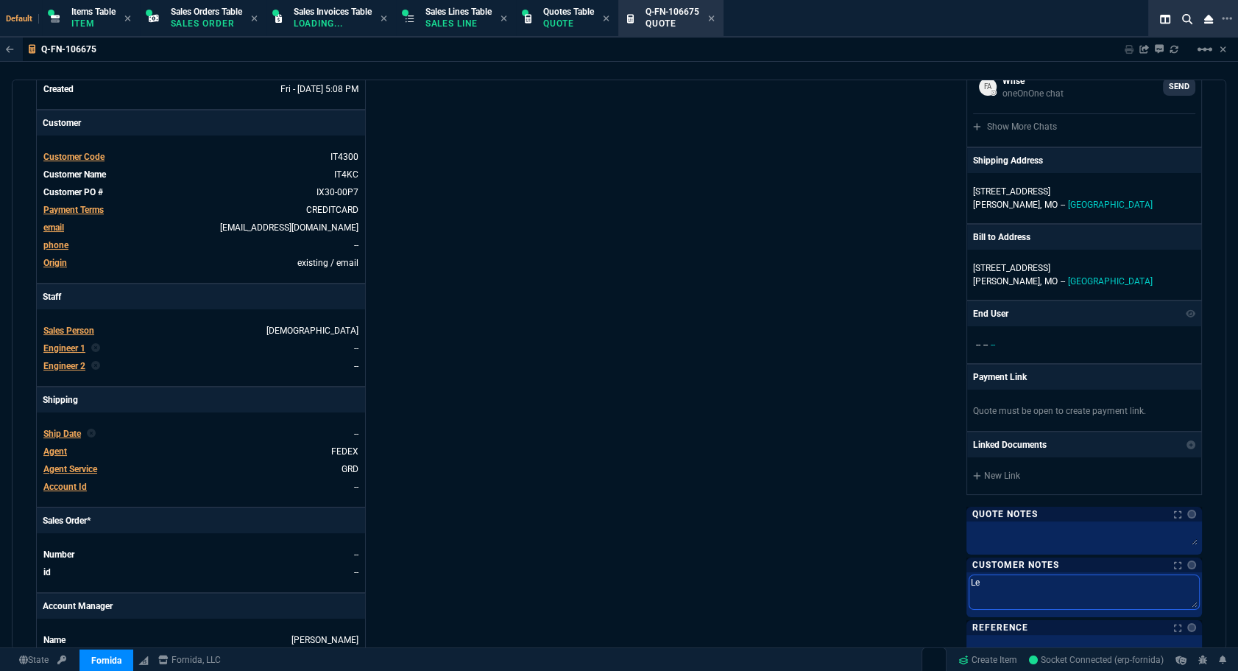
type textarea "Lea"
type textarea "Lead"
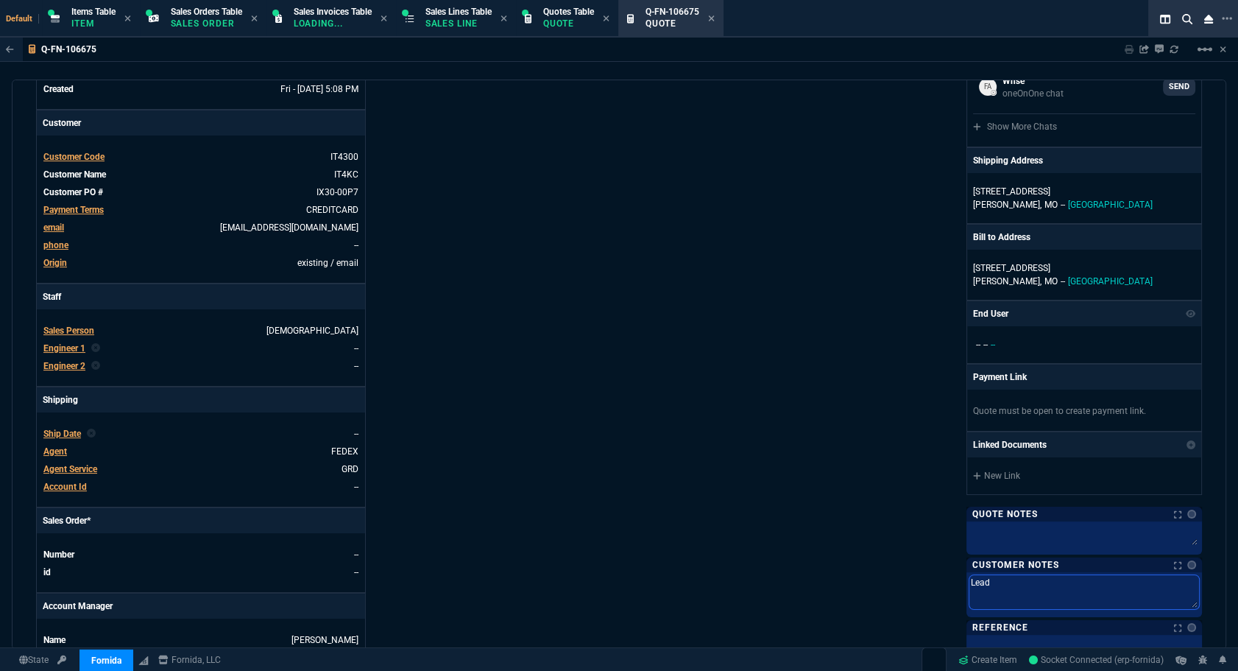
type textarea "Lead T"
type textarea "Lead Ti"
type textarea "Lead Tim"
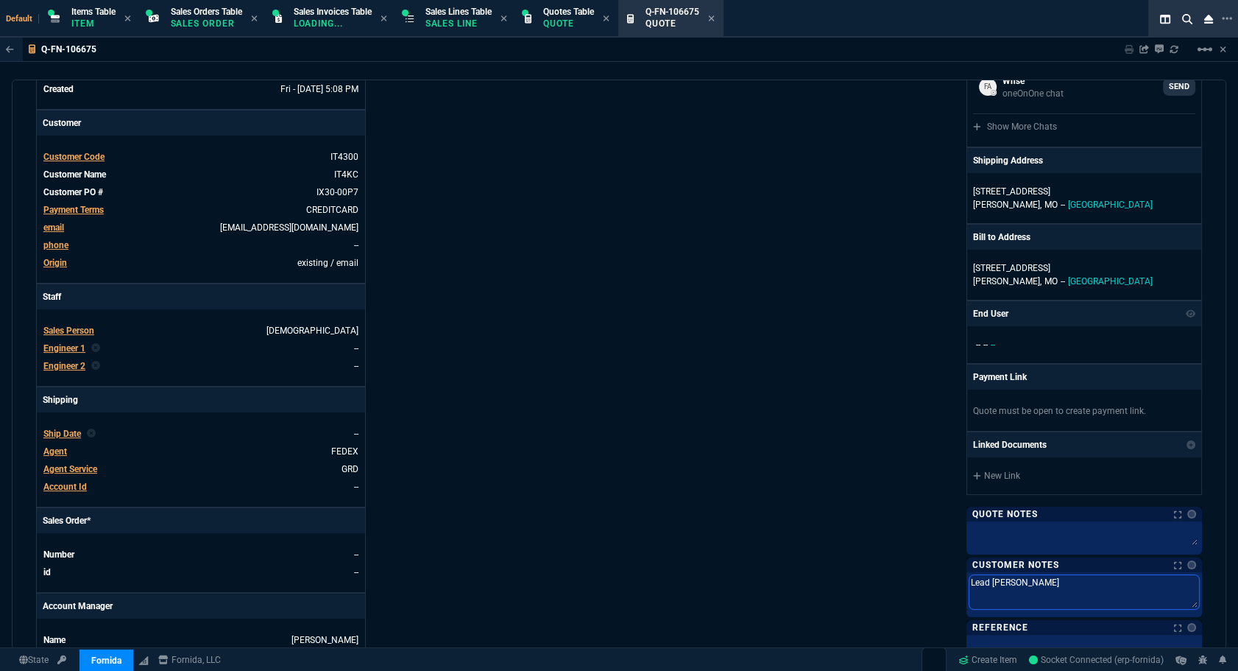
type textarea "Lead Time"
type textarea "Lead Time;"
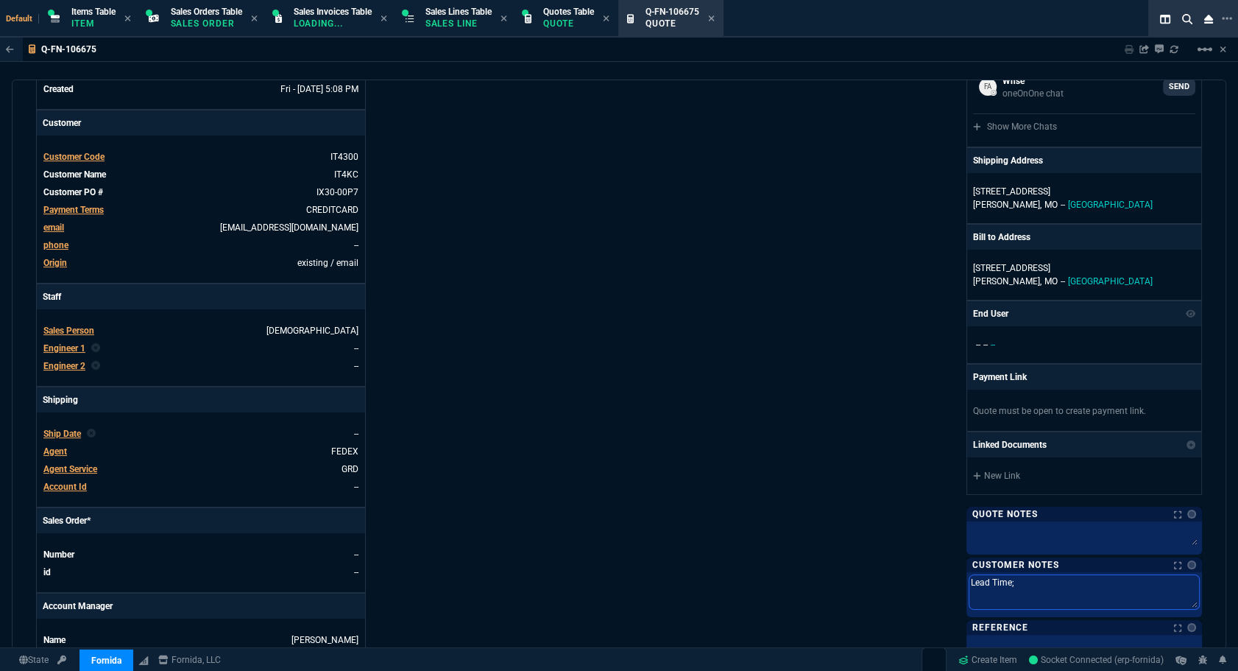
type textarea "Lead Time;"
type textarea "Lead Time; 2"
type textarea "Lead Time; 2-"
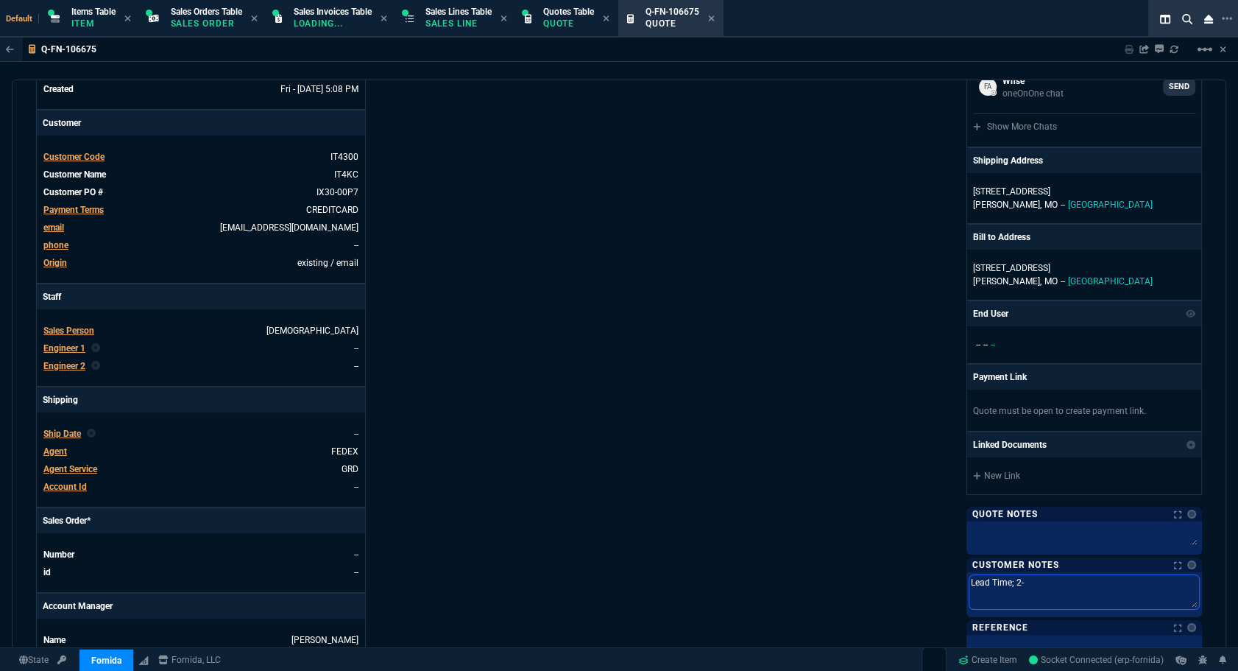
type textarea "Lead Time; 2-3"
type textarea "Lead Time; 2-3 we"
type textarea "Lead Time; 2-3 wee"
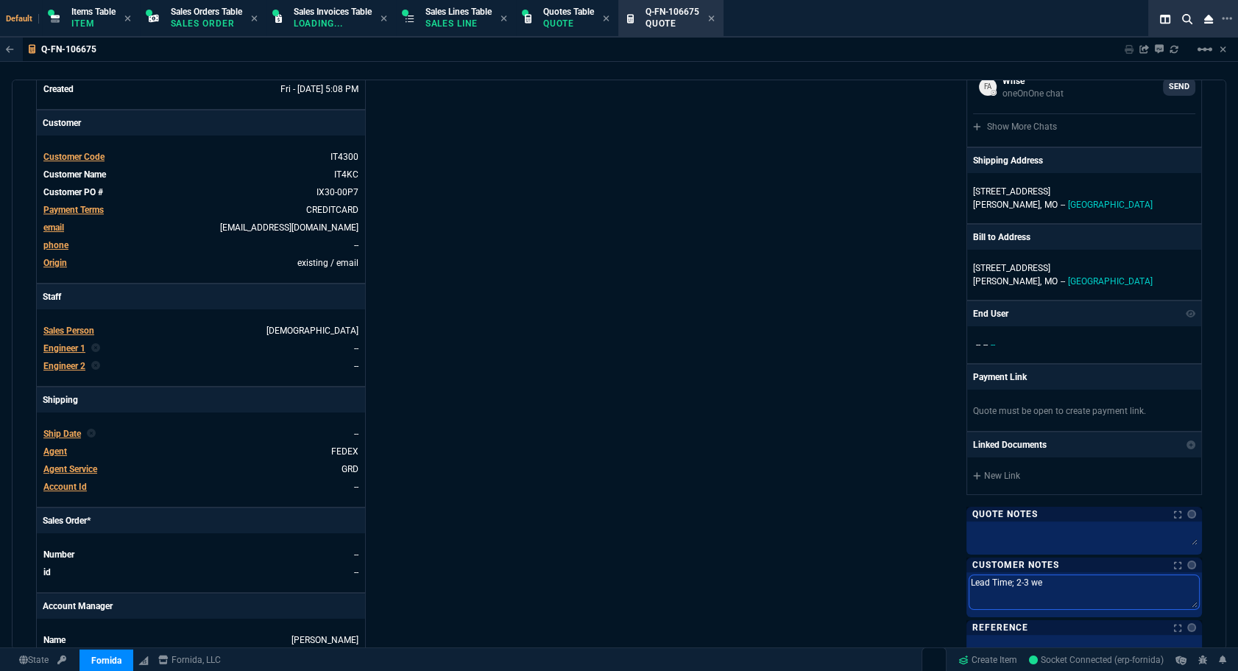
type textarea "Lead Time; 2-3 wee"
type textarea "Lead Time; 2-3 week"
type textarea "Lead Time; 2-3 weekd"
type textarea "Lead Time; 2-3 weeks"
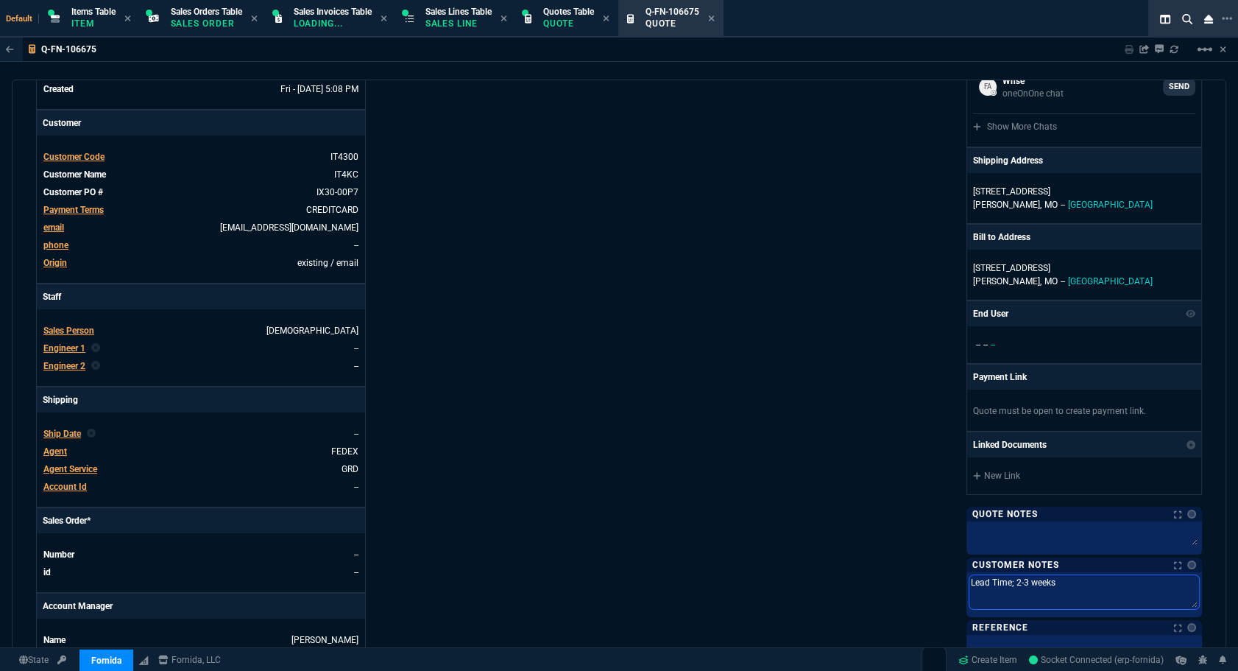
type textarea "Lead Time; 2-3 weeks"
type textarea "Lead Time; 2-3 weeks t"
type textarea "Lead Time; 2-3 weeks to"
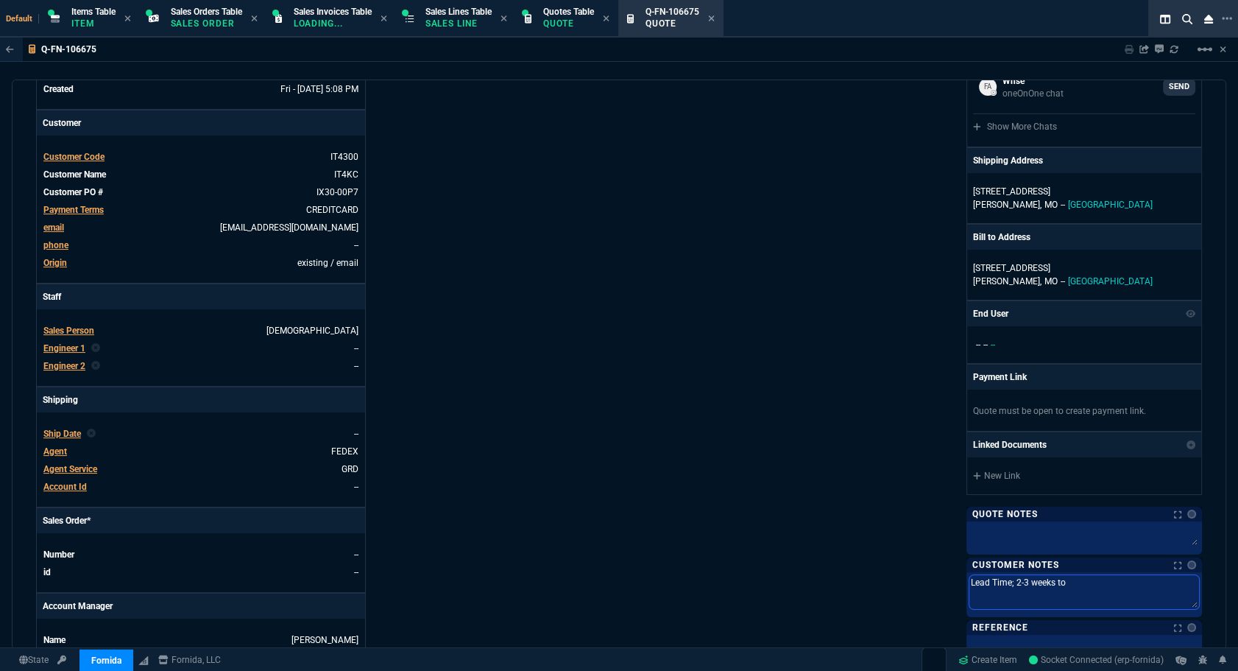
type textarea "Lead Time; 2-3 weeks to"
type textarea "Lead Time; 2-3 weeks to s"
type textarea "Lead Time; 2-3 weeks to sh"
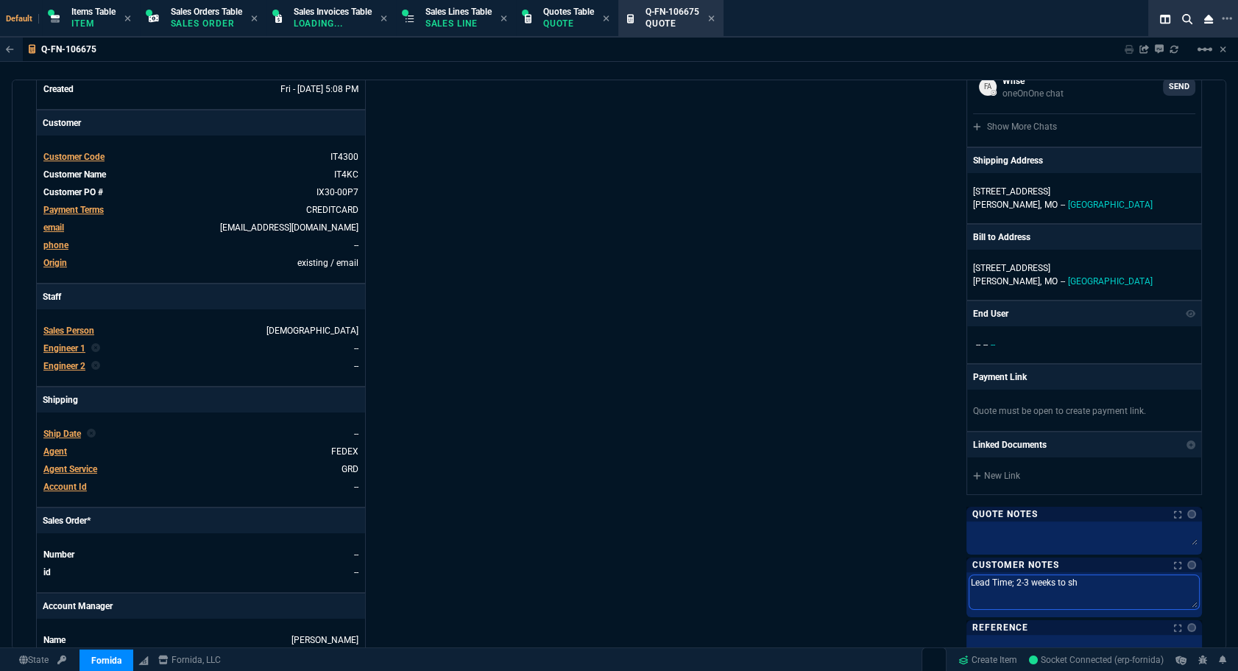
type textarea "Lead Time; 2-3 weeks to shi"
type textarea "Lead Time; 2-3 weeks to ship"
click at [1005, 581] on textarea "Lead Time; 2-3 weeks to ship" at bounding box center [1085, 592] width 230 height 34
type textarea "Lead Time: 2-3 weeks to ship"
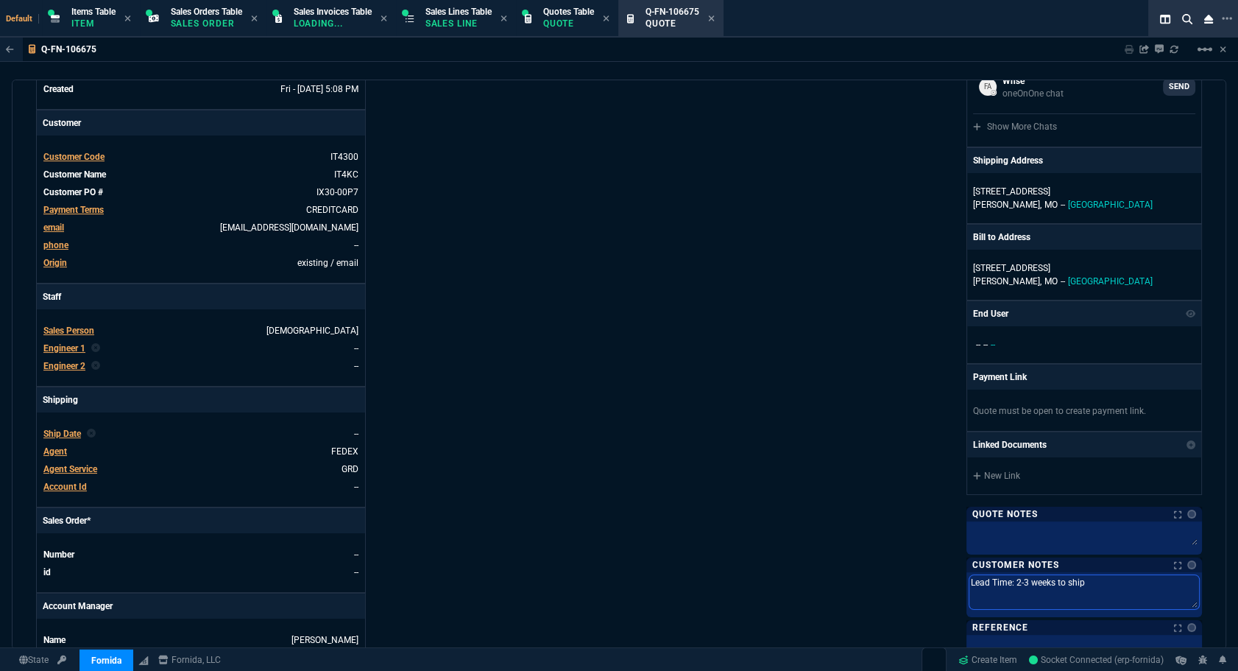
type textarea "Lead Time: 2-3 weeks to ship"
click at [1188, 560] on link at bounding box center [1192, 564] width 9 height 9
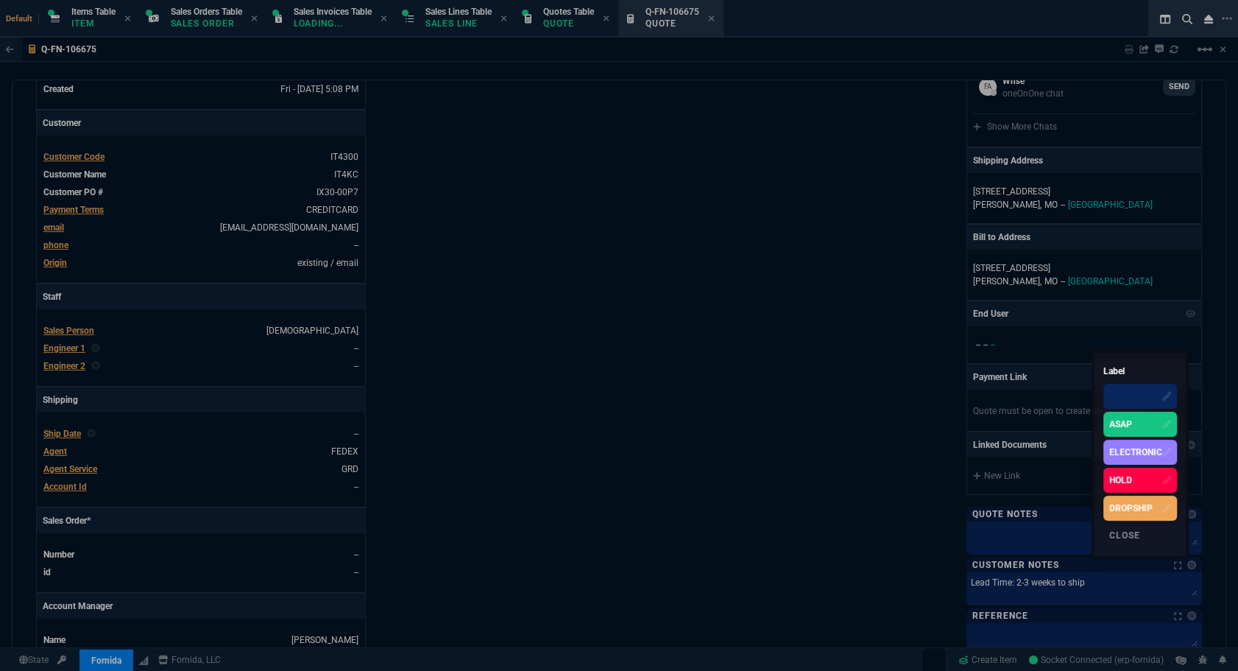
click at [1144, 423] on div "ASAP" at bounding box center [1141, 424] width 74 height 25
click at [612, 420] on div at bounding box center [619, 335] width 1238 height 671
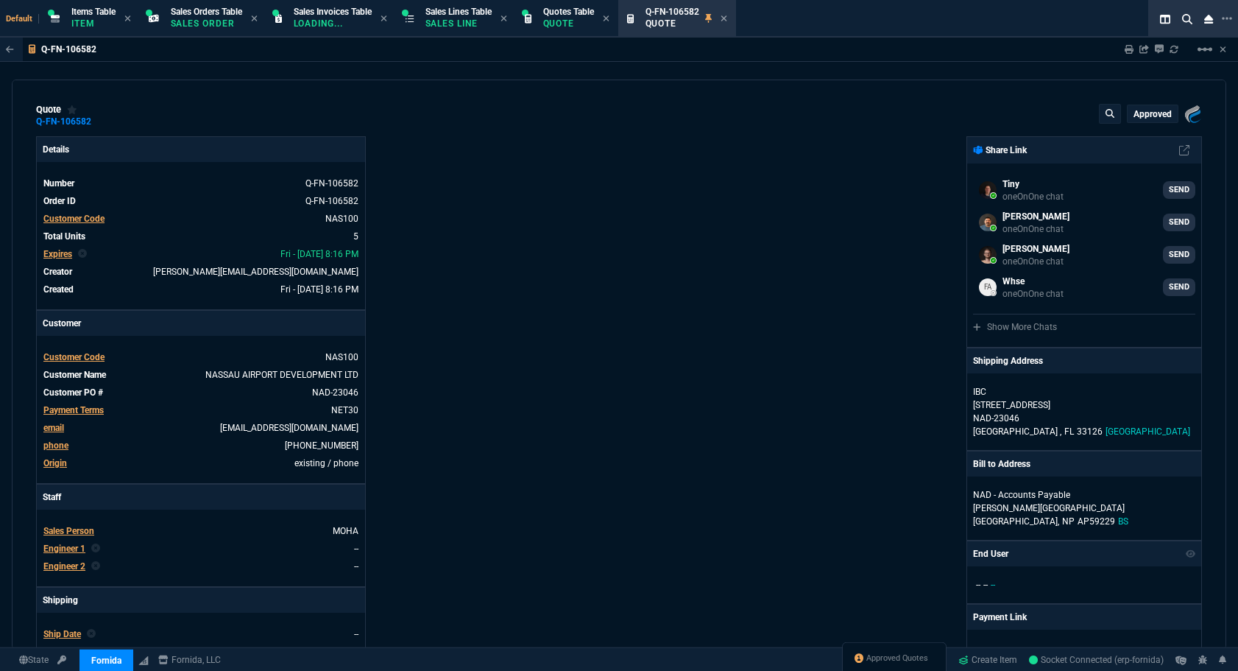
select select "12: [PERSON_NAME]"
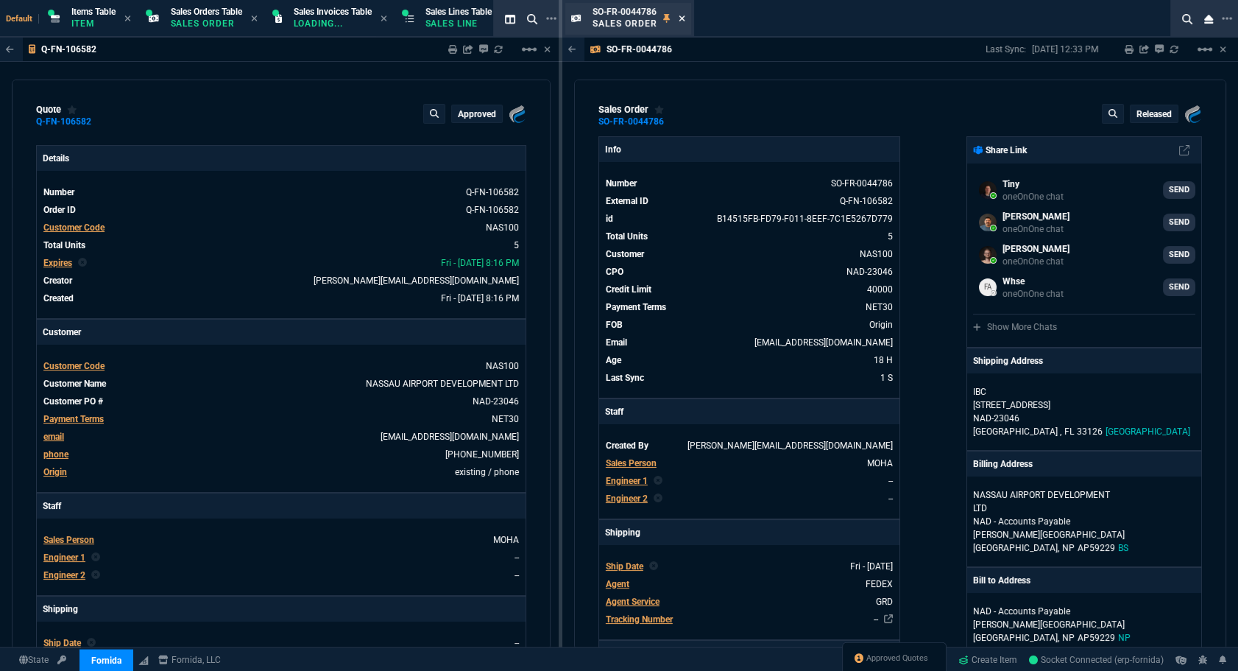
click at [684, 18] on icon at bounding box center [682, 18] width 7 height 9
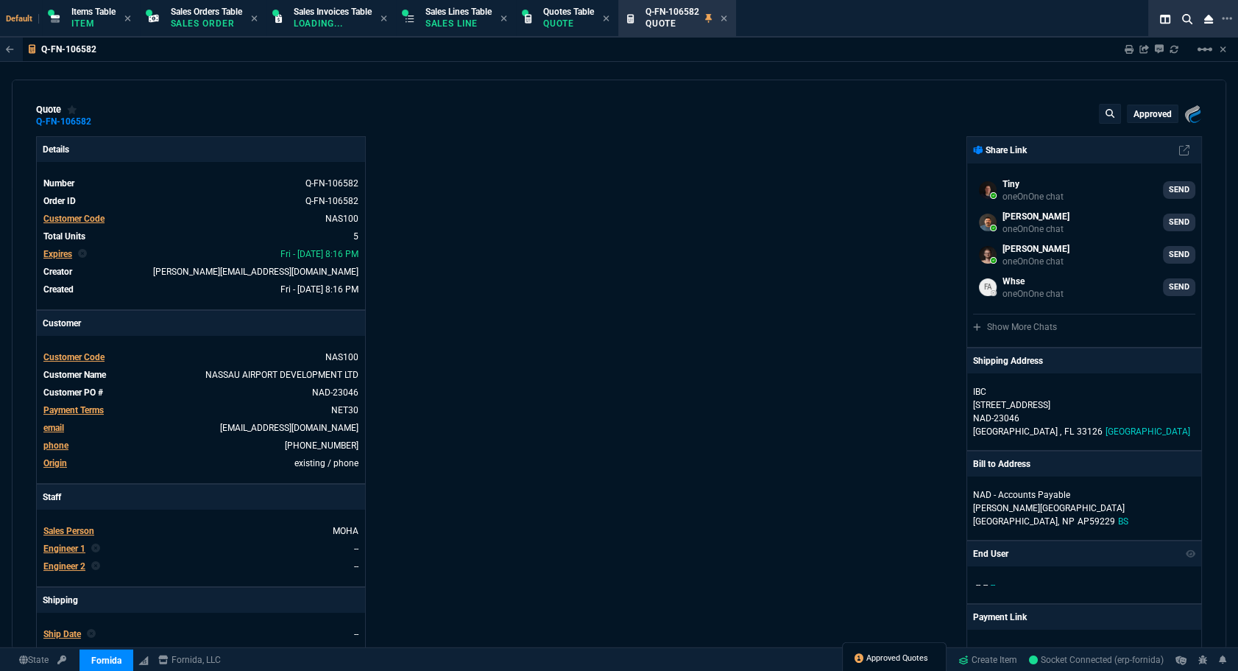
click at [887, 661] on span "Approved Quotes" at bounding box center [898, 658] width 62 height 12
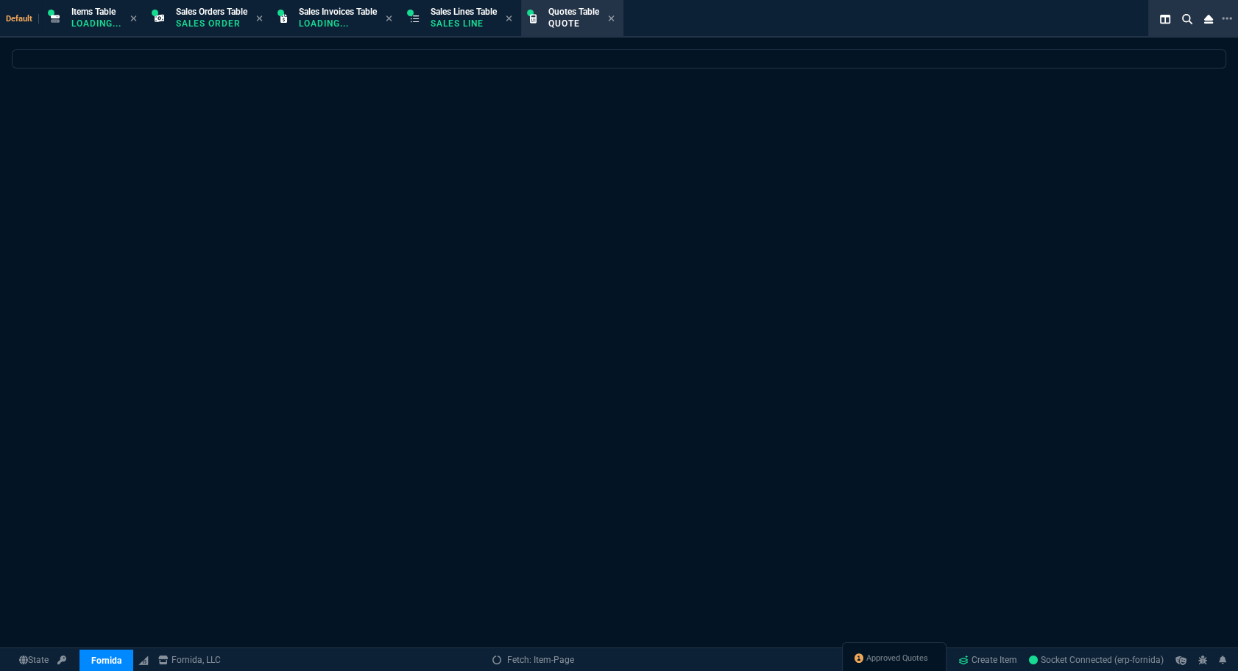
select select
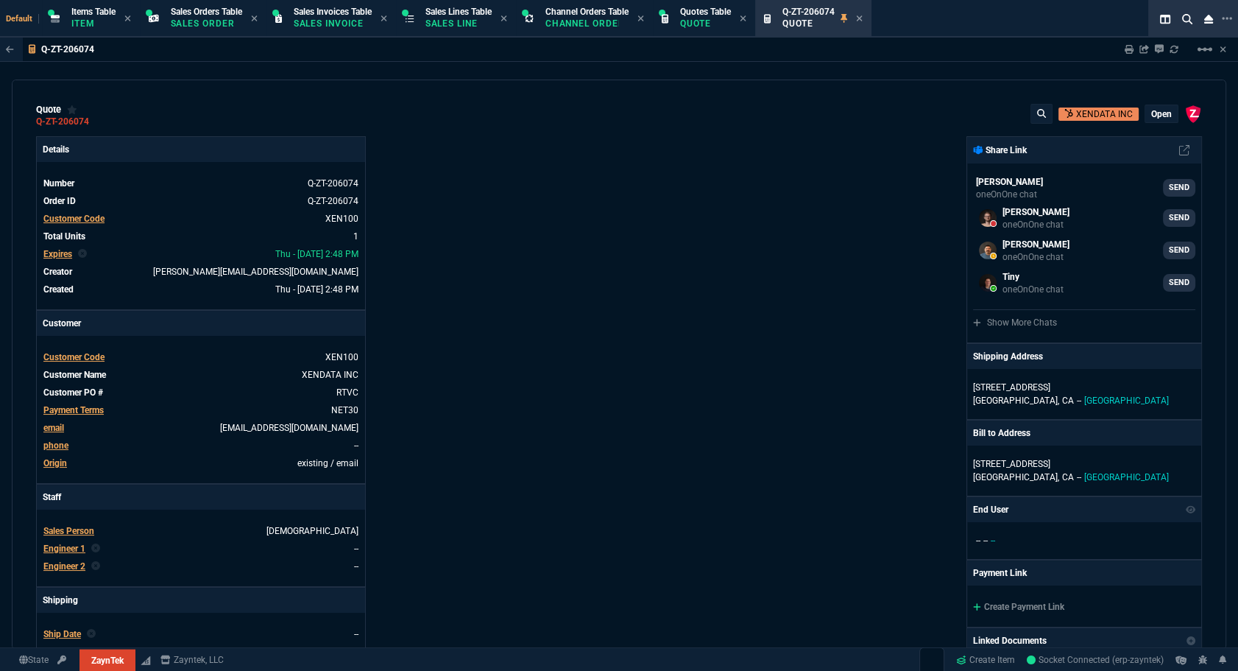
type input "100"
type input "1290"
select select "12: [PERSON_NAME]"
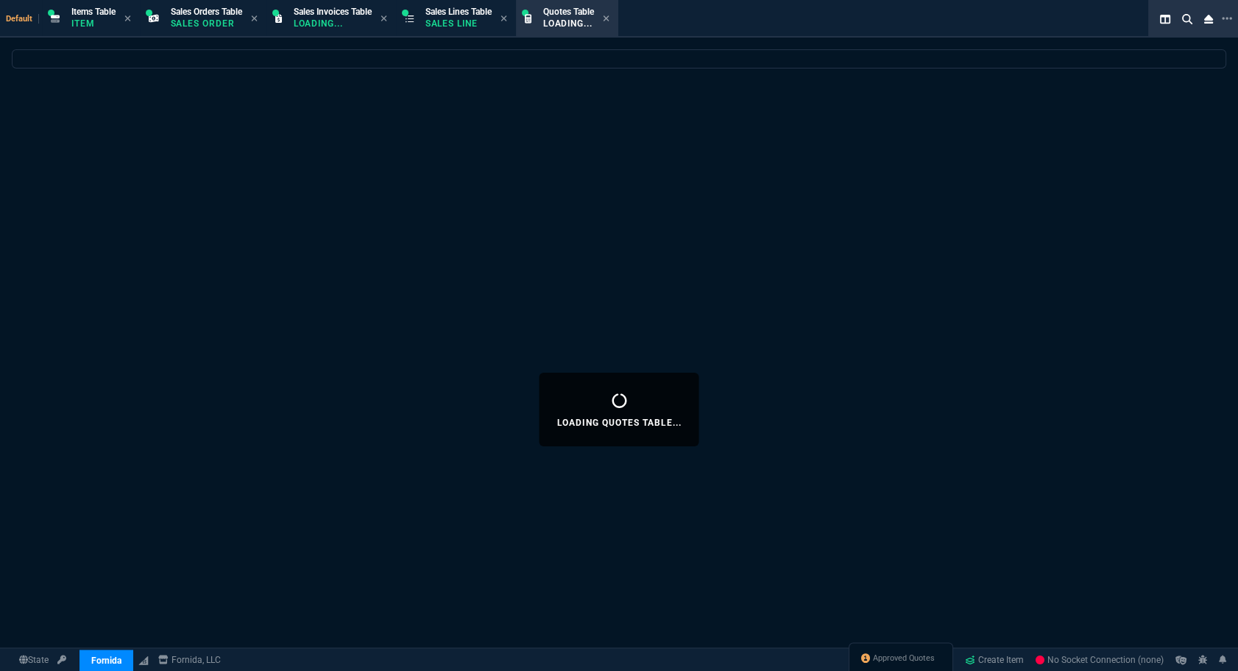
select select "12: [PERSON_NAME]"
select select
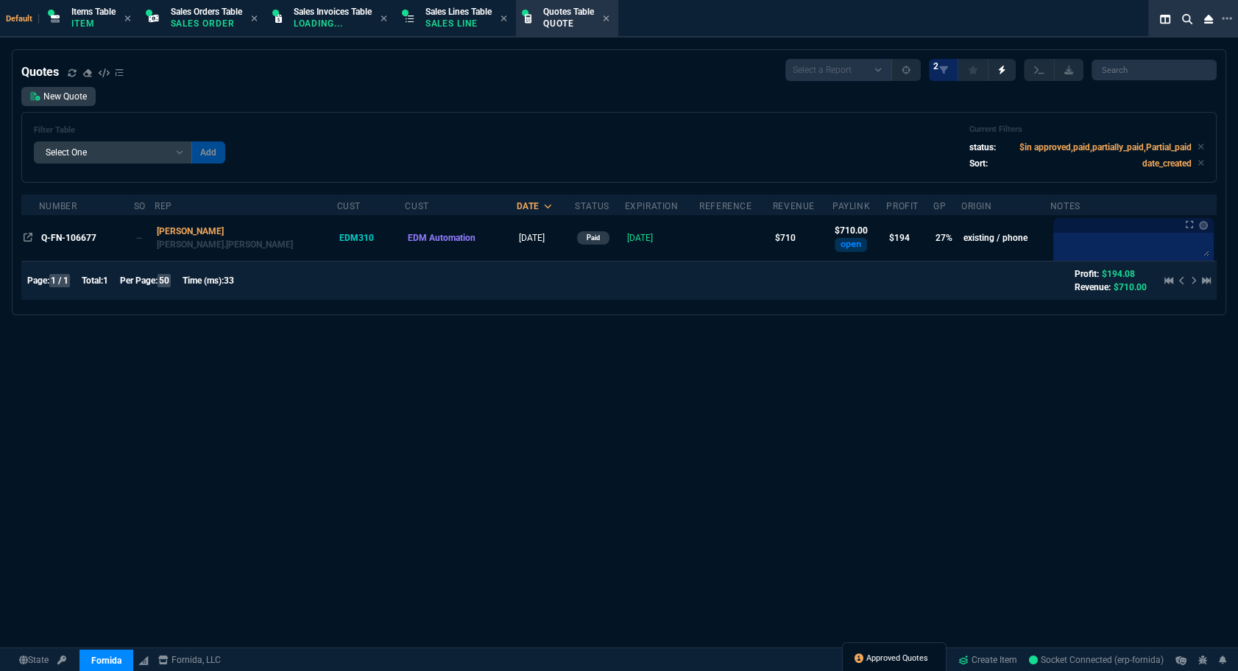
click at [870, 655] on span "Approved Quotes" at bounding box center [898, 658] width 62 height 12
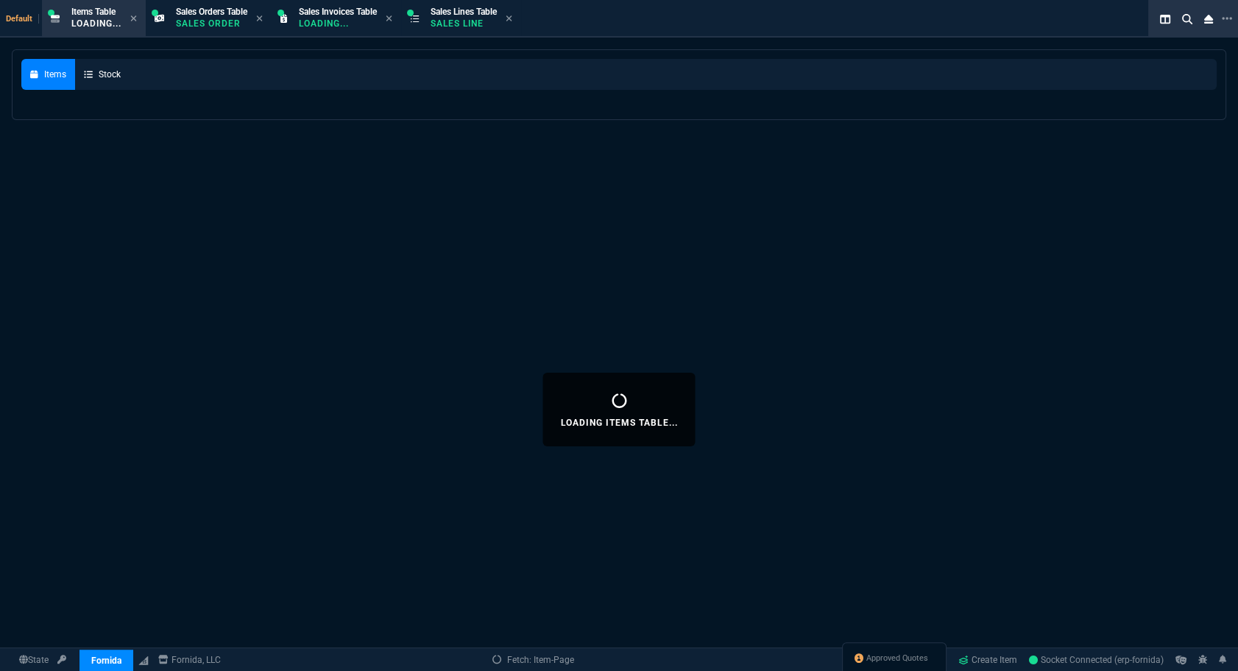
select select
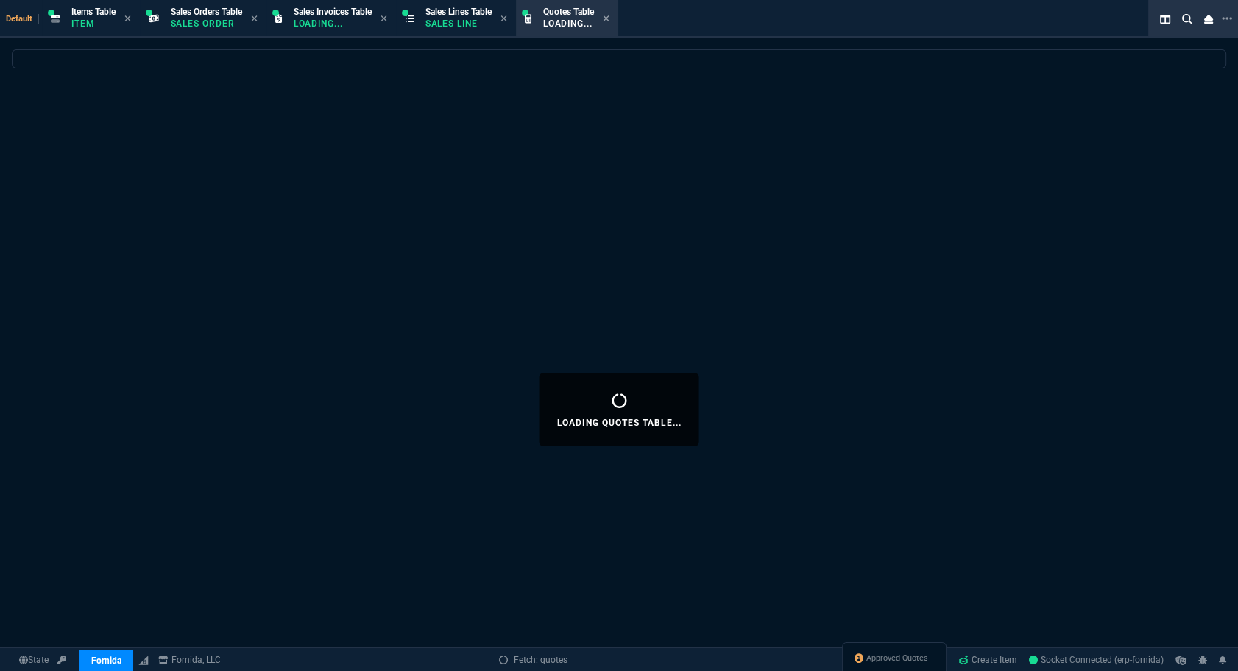
select select
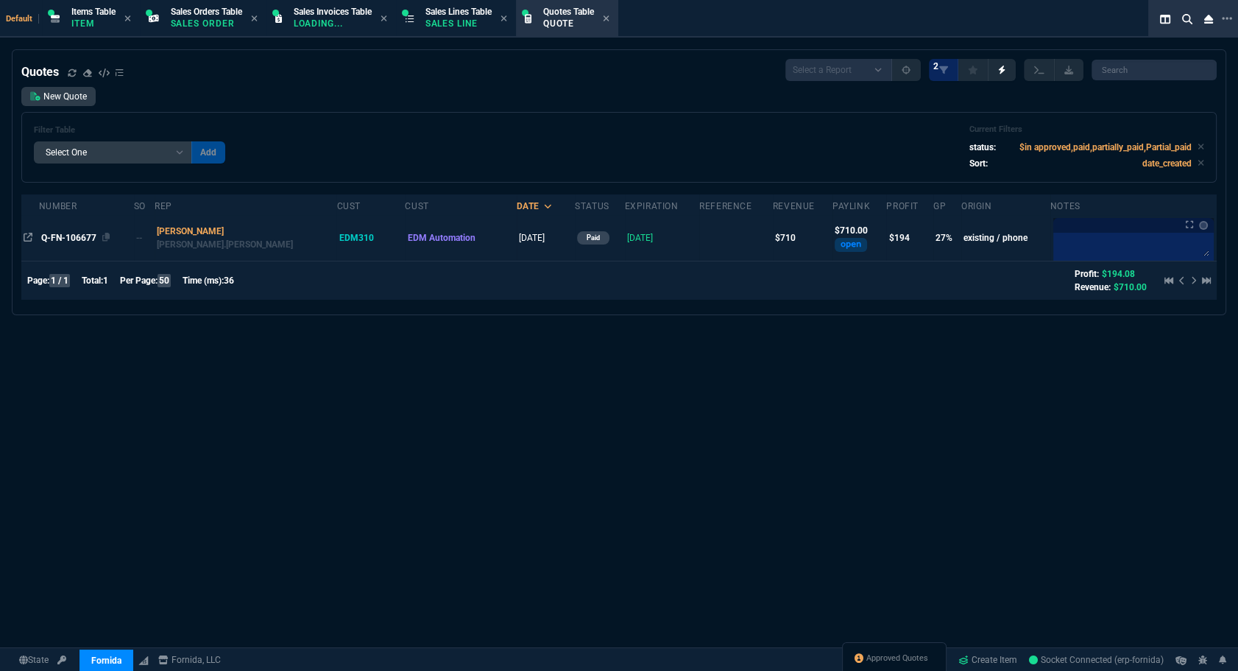
click at [77, 238] on span "Q-FN-106677" at bounding box center [68, 238] width 55 height 10
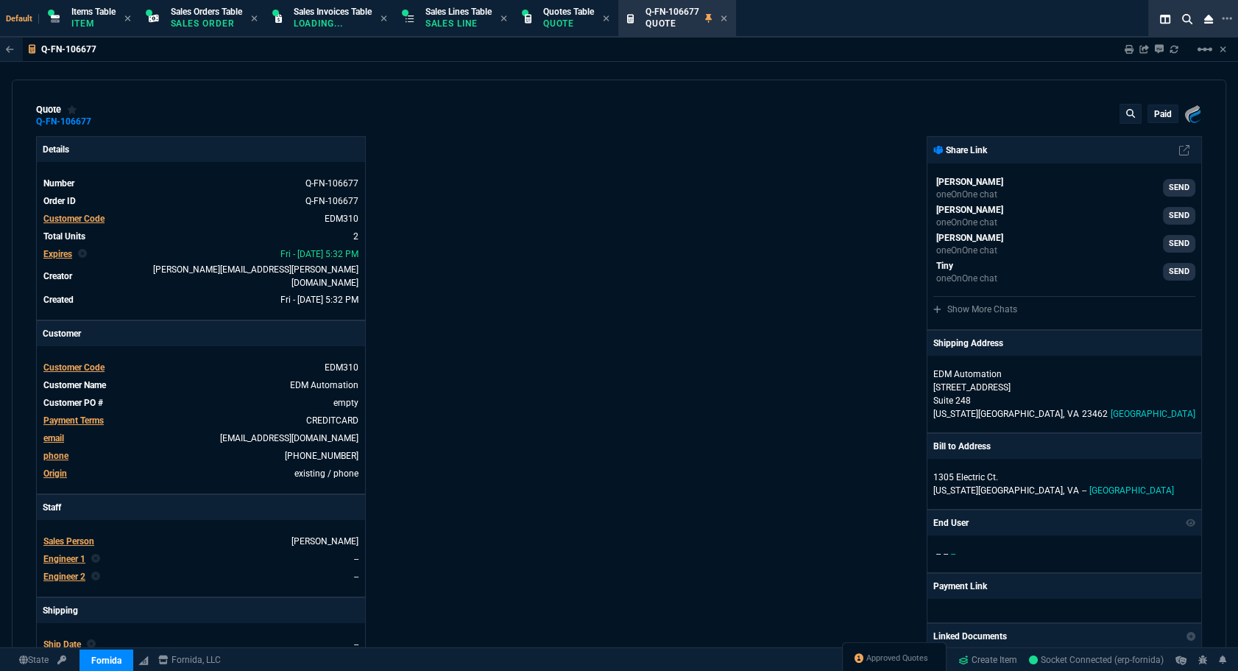
type input "31"
type input "110"
type input "499"
type input "29"
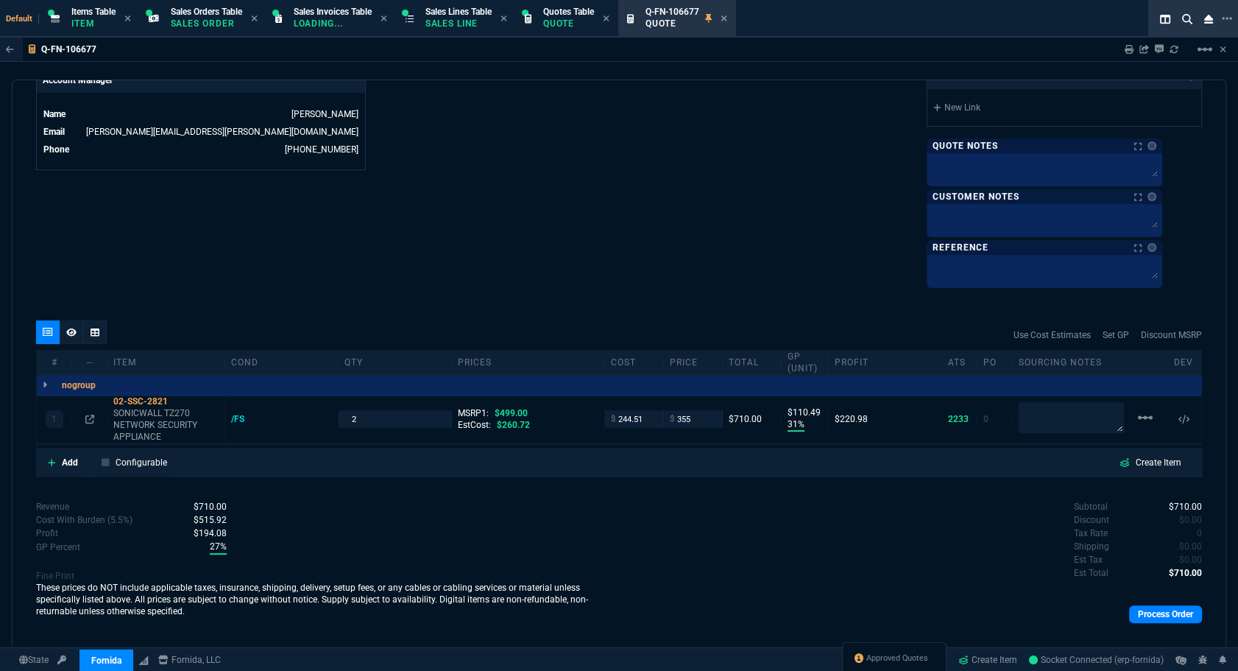
scroll to position [751, 0]
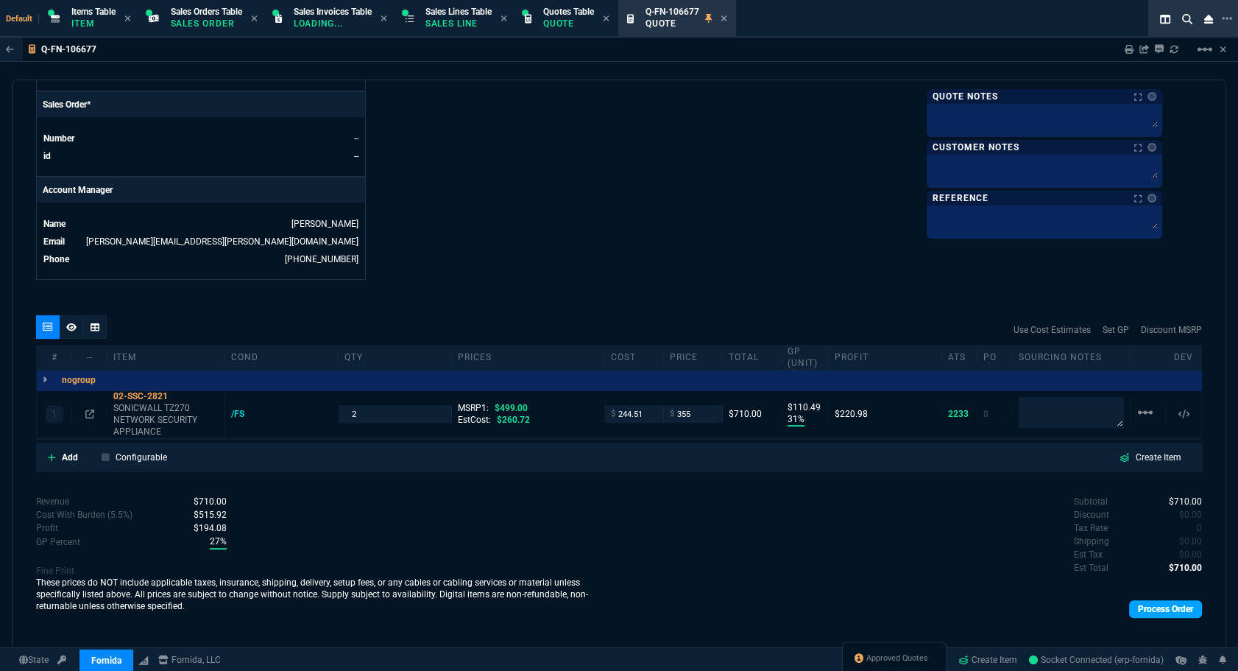
click at [1173, 600] on link "Process Order" at bounding box center [1165, 609] width 73 height 18
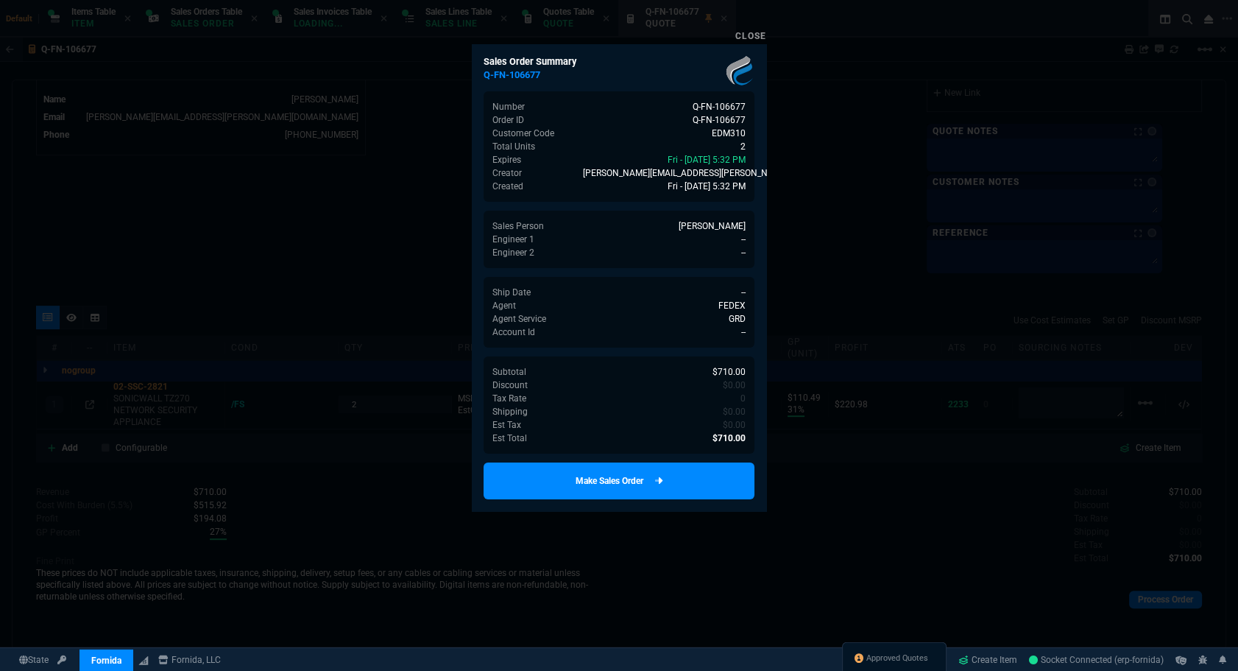
click at [613, 479] on link "Make Sales Order" at bounding box center [619, 480] width 271 height 37
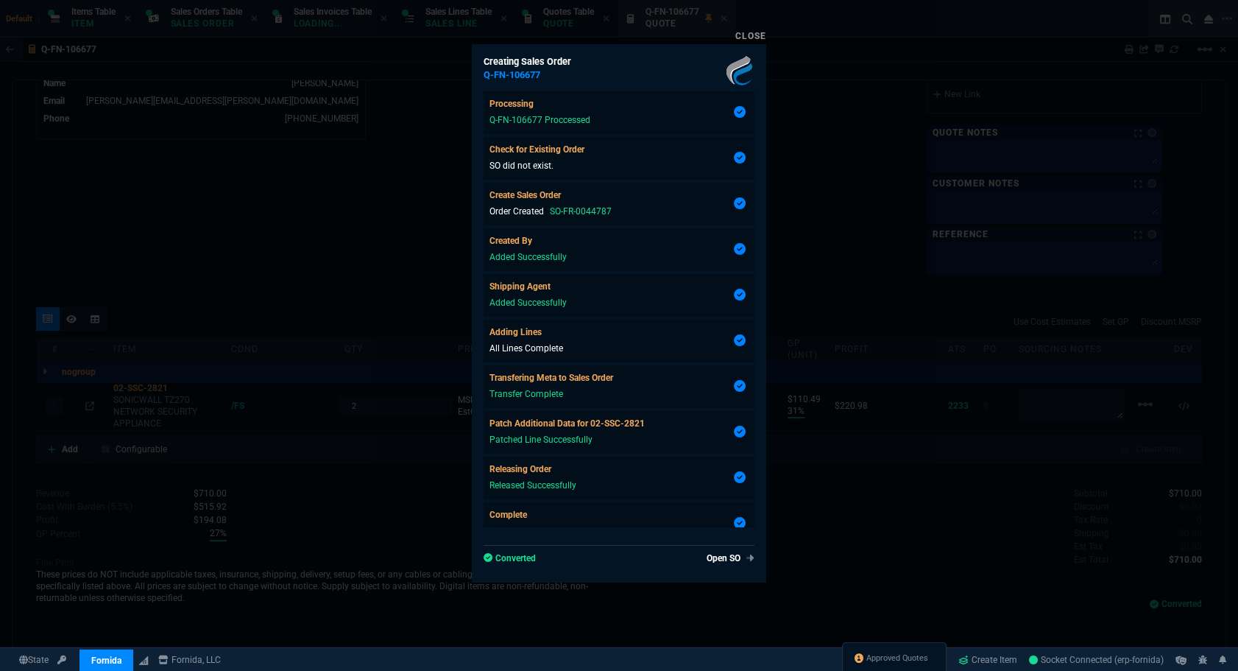
type input "31"
type input "110"
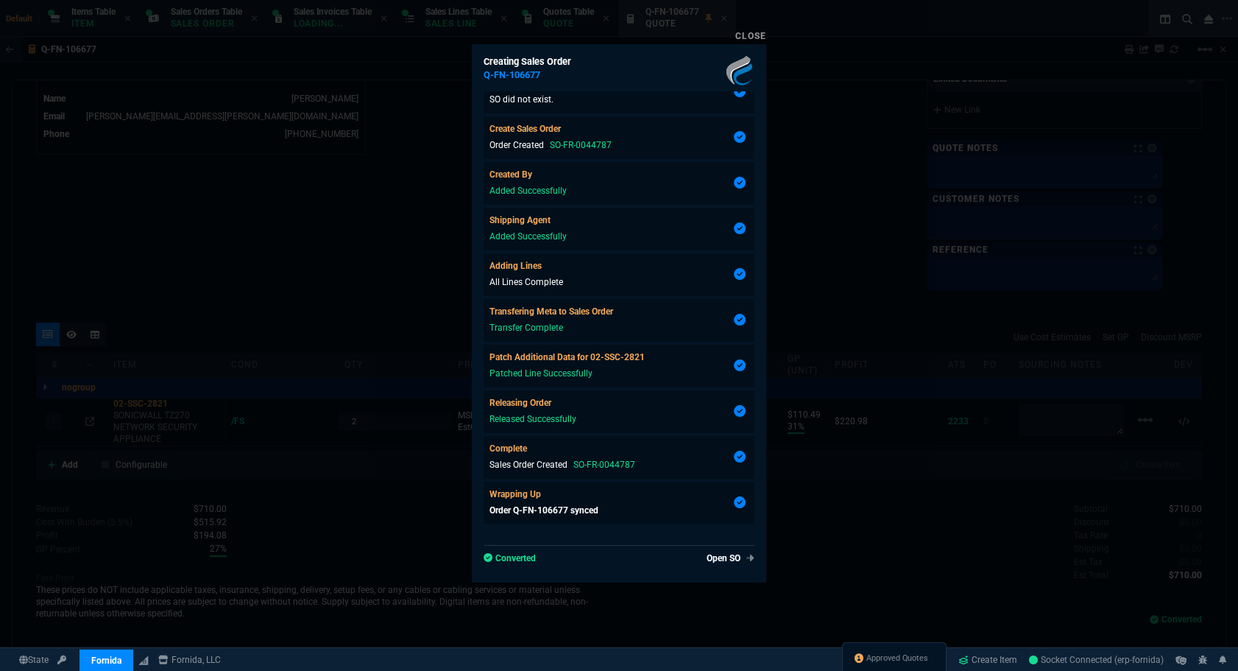
type input "29"
click at [718, 554] on link "Open SO" at bounding box center [728, 557] width 54 height 13
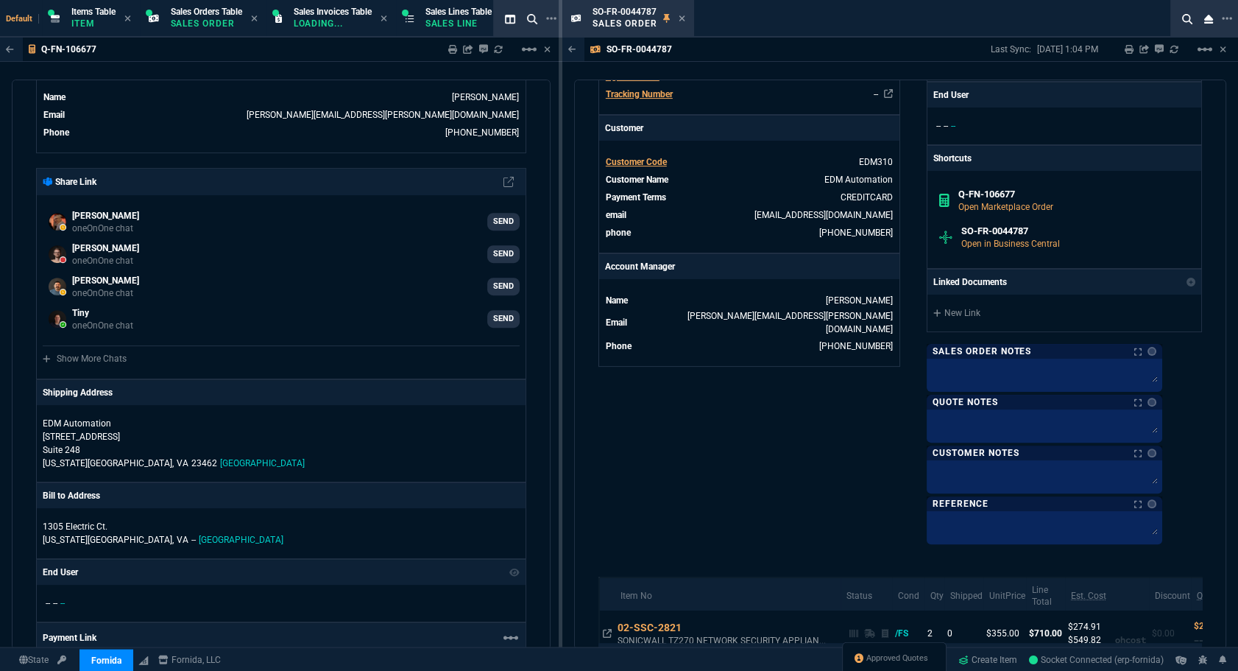
scroll to position [602, 0]
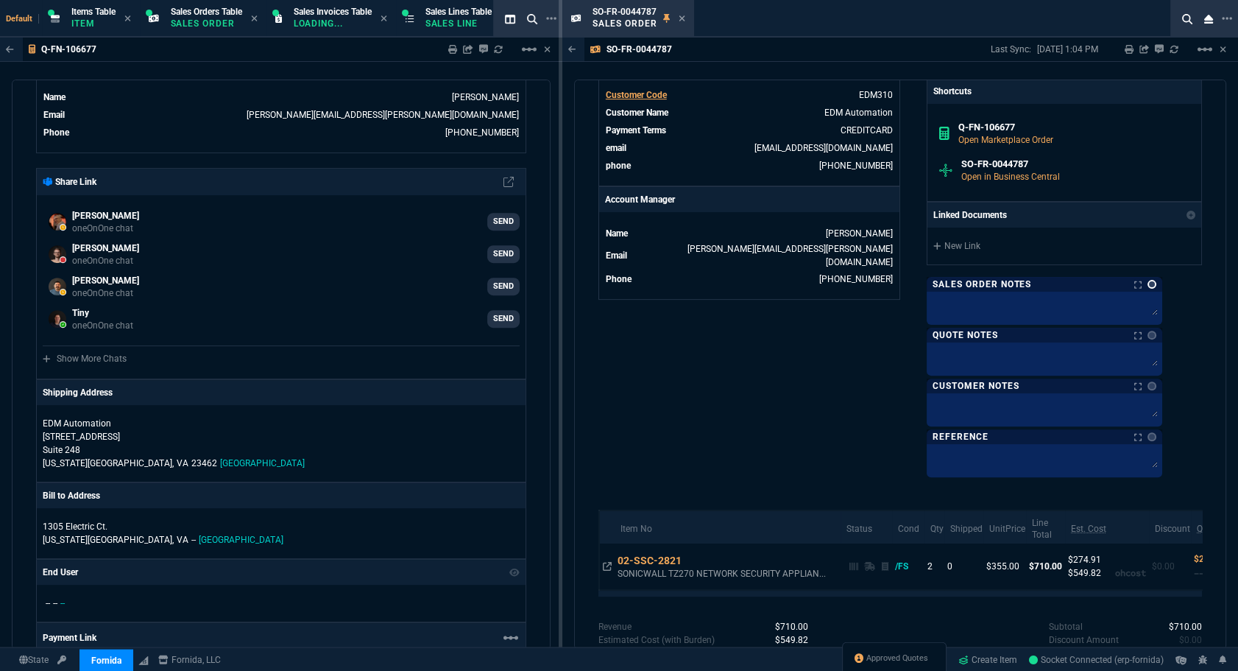
click at [1157, 283] on link at bounding box center [1152, 284] width 9 height 9
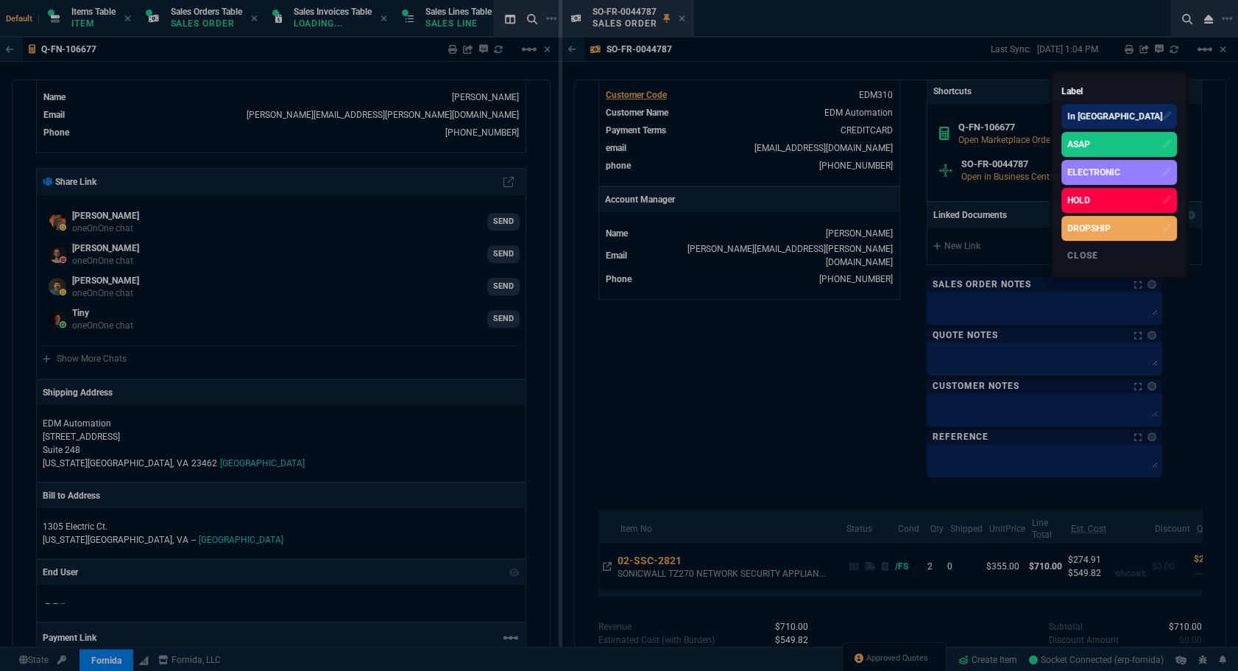
click at [1090, 146] on div "ASAP" at bounding box center [1079, 144] width 23 height 13
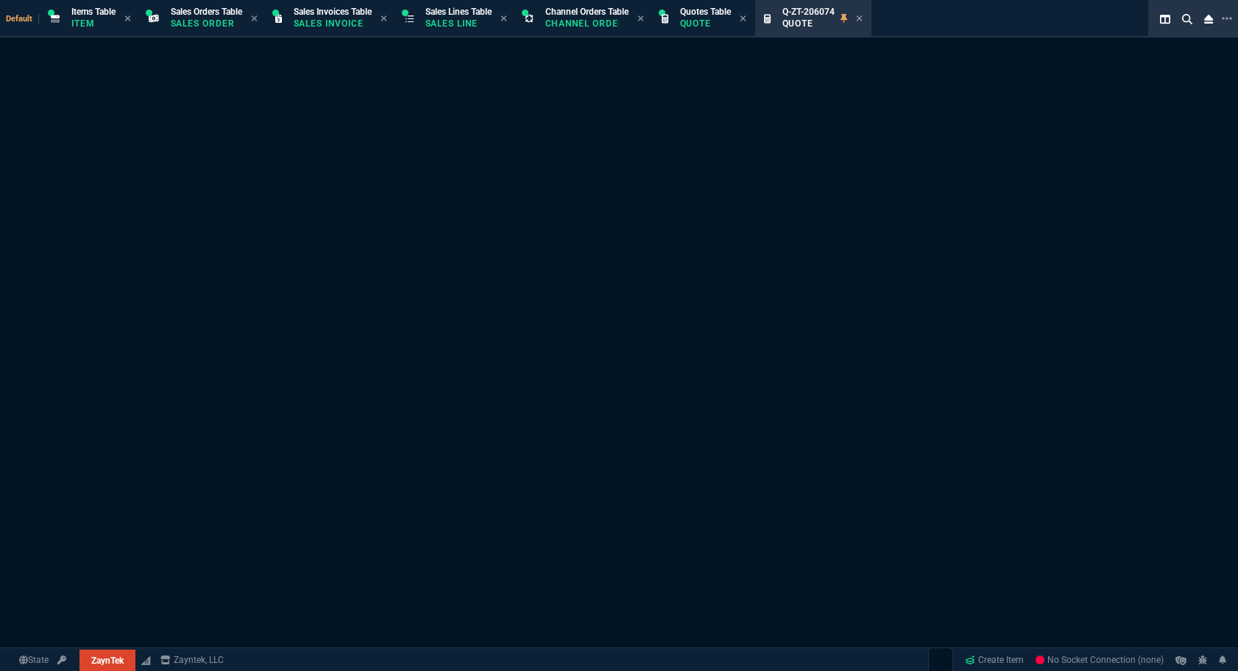
select select "12: [PERSON_NAME]"
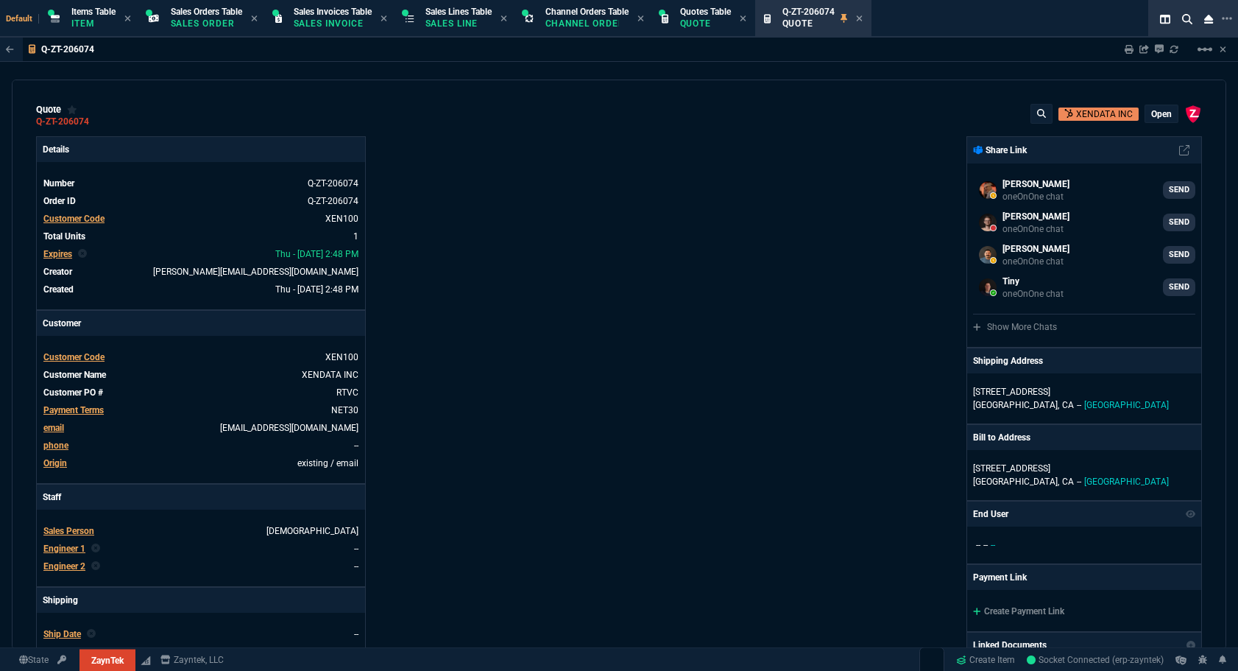
type input "100"
type input "1290"
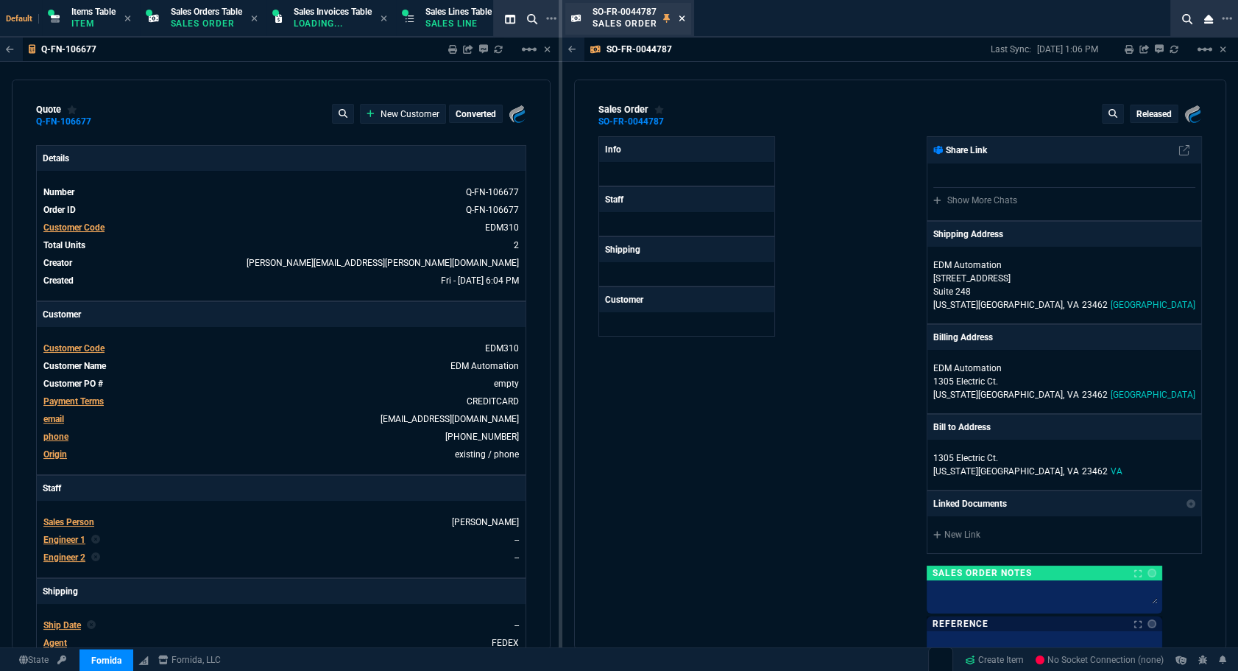
click at [683, 19] on icon at bounding box center [683, 18] width 6 height 6
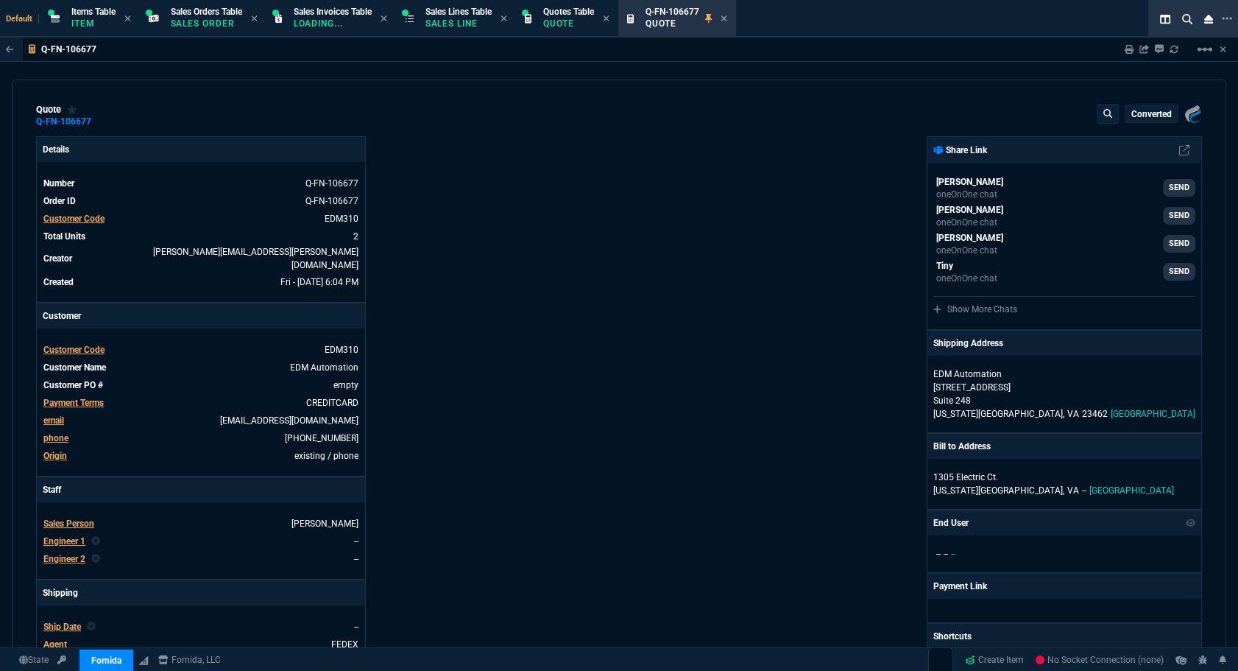
type input "31"
type input "110"
select select "12: [PERSON_NAME]"
type input "499"
type input "29"
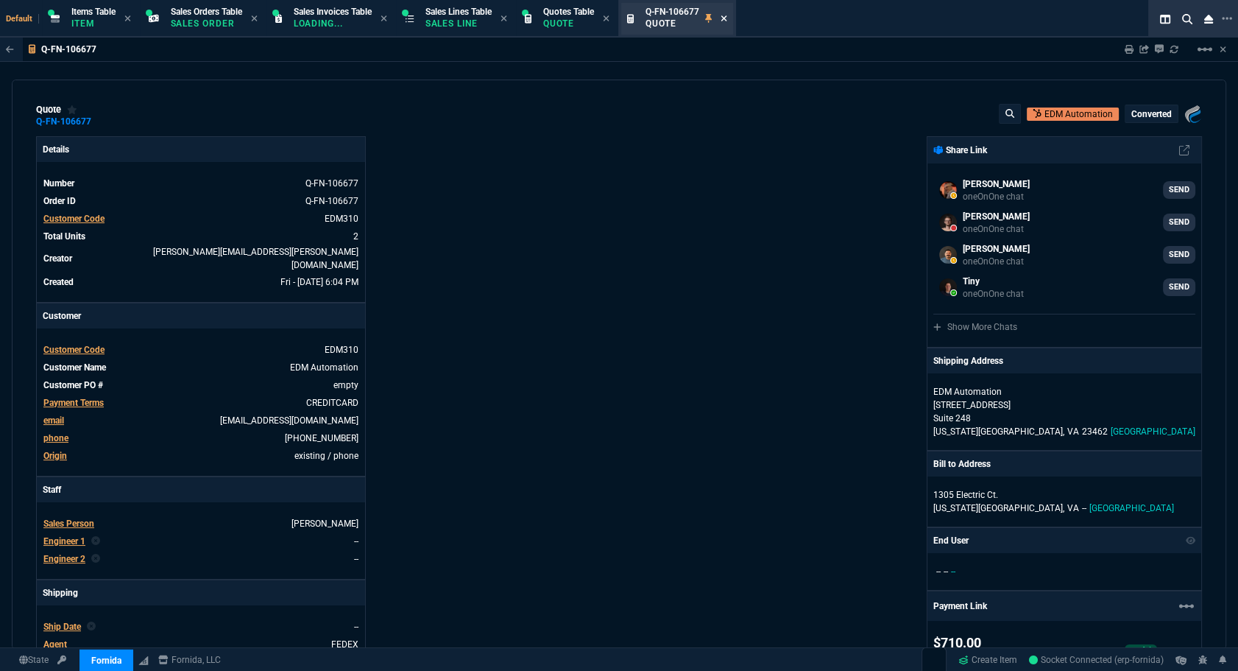
click at [727, 21] on icon at bounding box center [724, 18] width 6 height 6
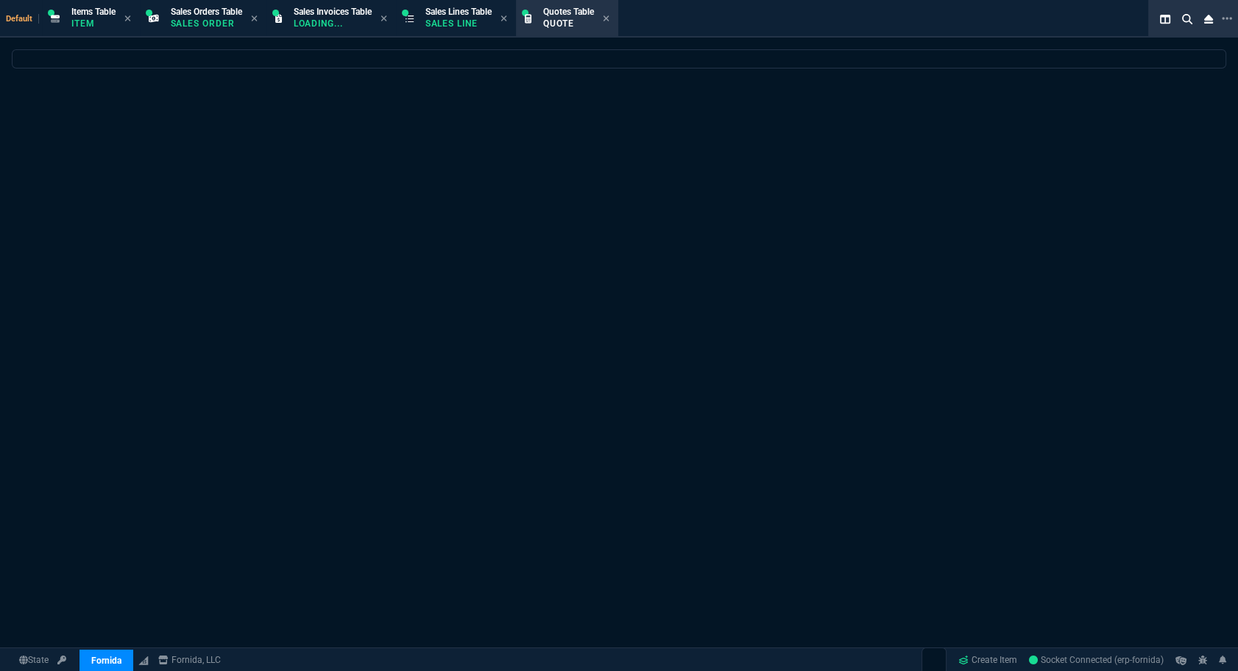
select select
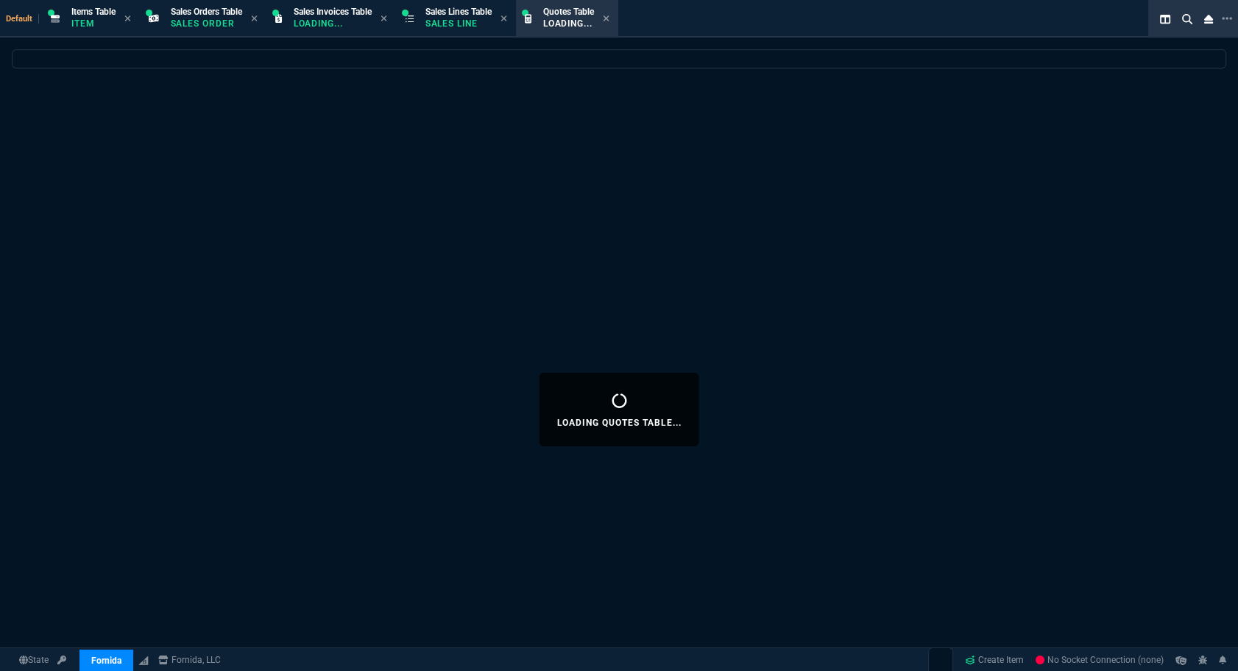
select select "12: [PERSON_NAME]"
select select
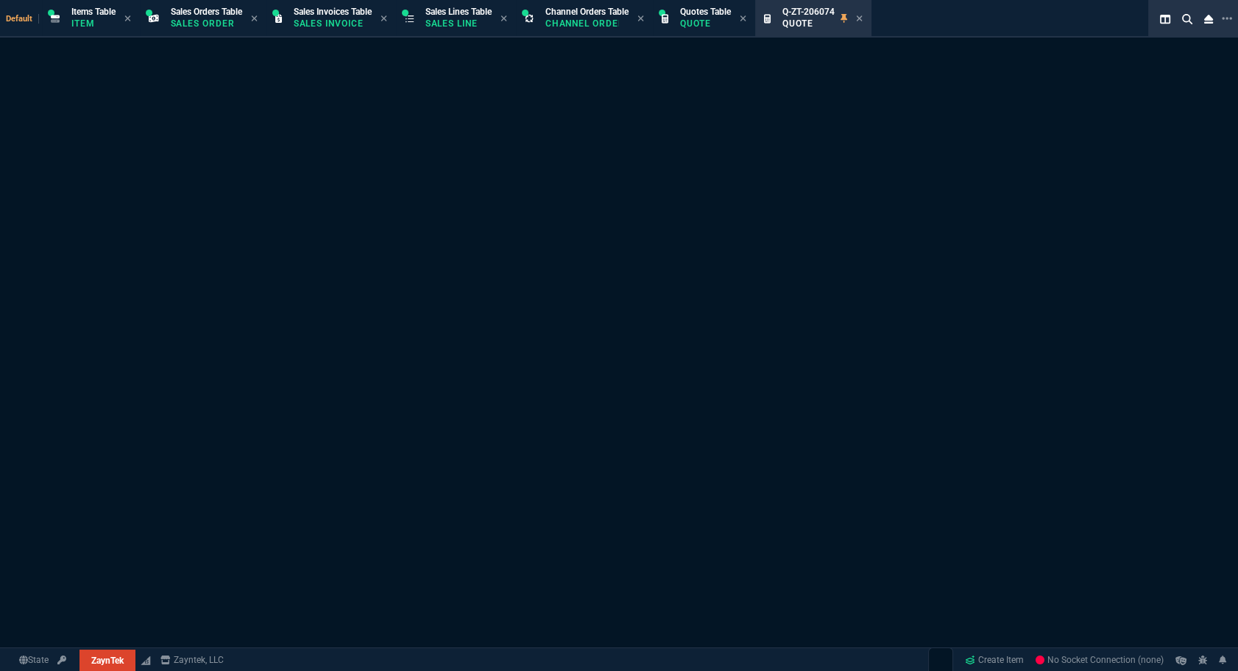
select select "12: [PERSON_NAME]"
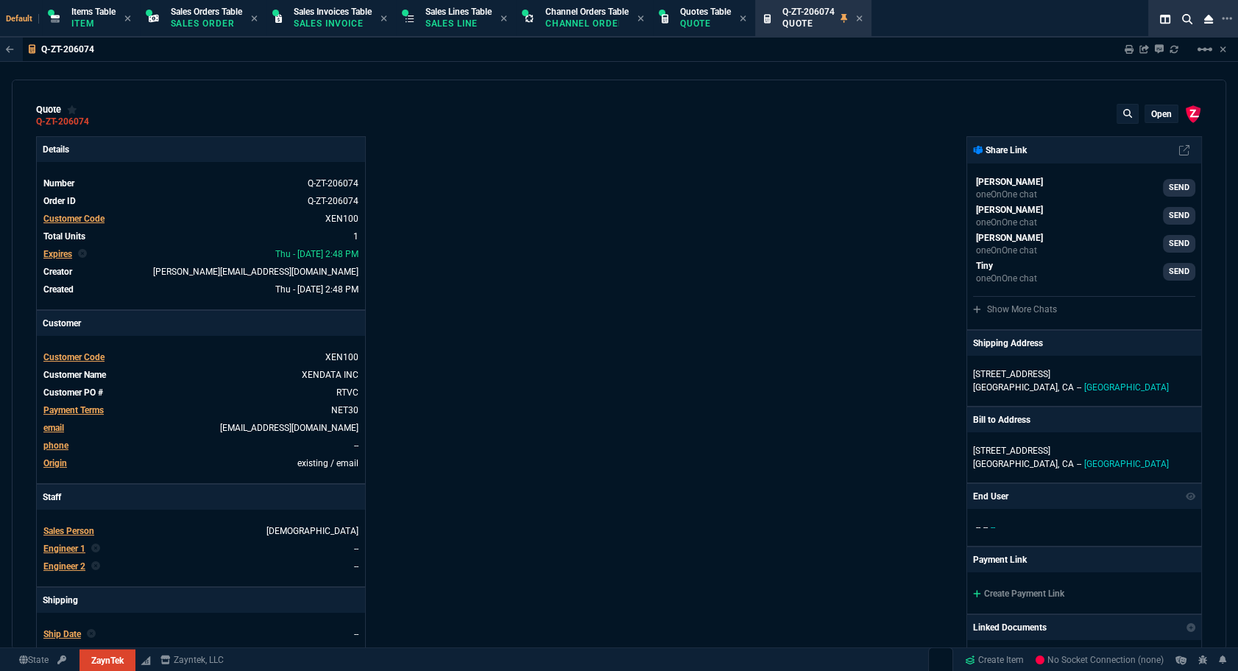
type input "100"
type input "1290"
